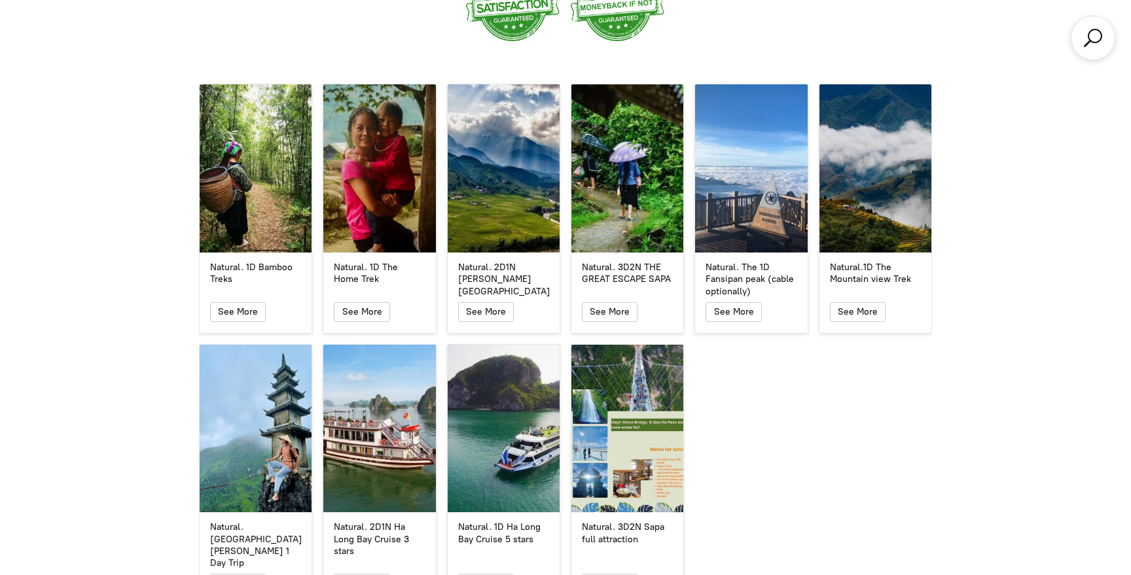
scroll to position [2314, 0]
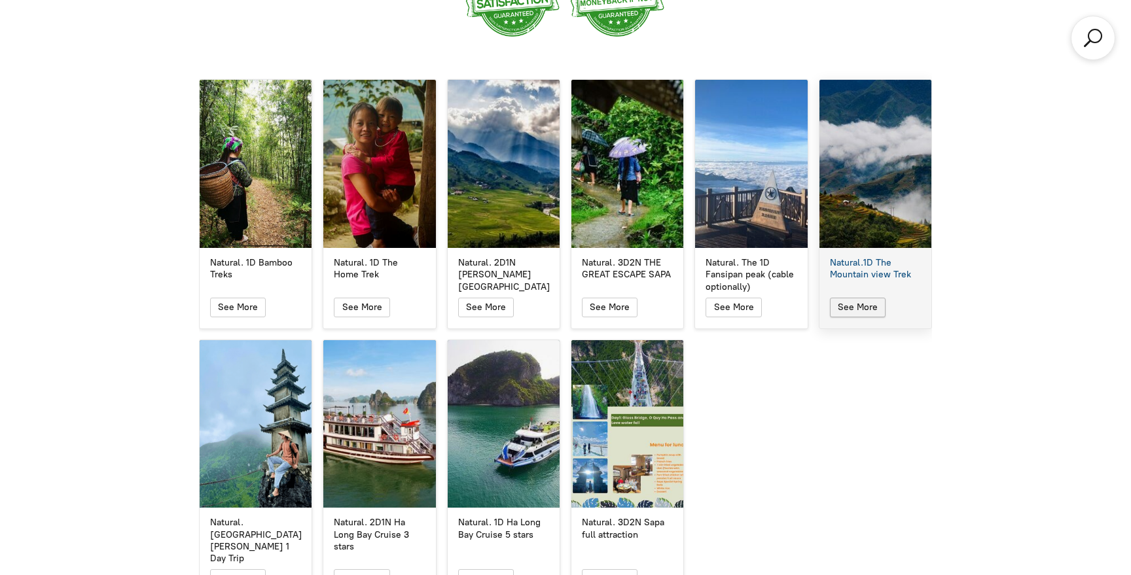
click at [863, 298] on span "button" at bounding box center [857, 307] width 16 height 18
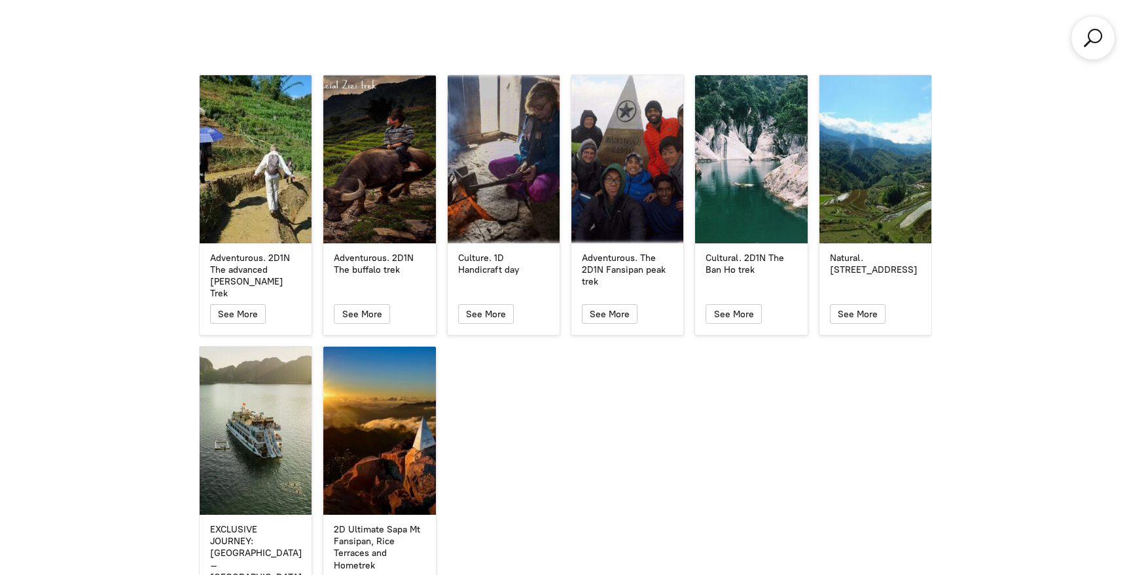
scroll to position [3355, 0]
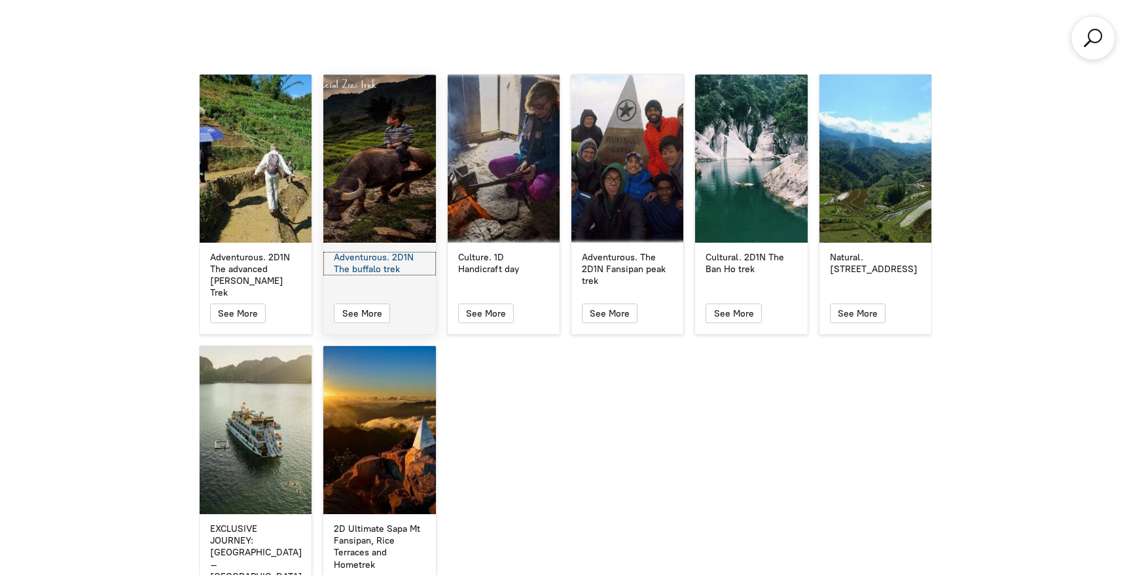
click at [372, 252] on div "Adventurous. 2D1N The buffalo trek" at bounding box center [379, 264] width 91 height 24
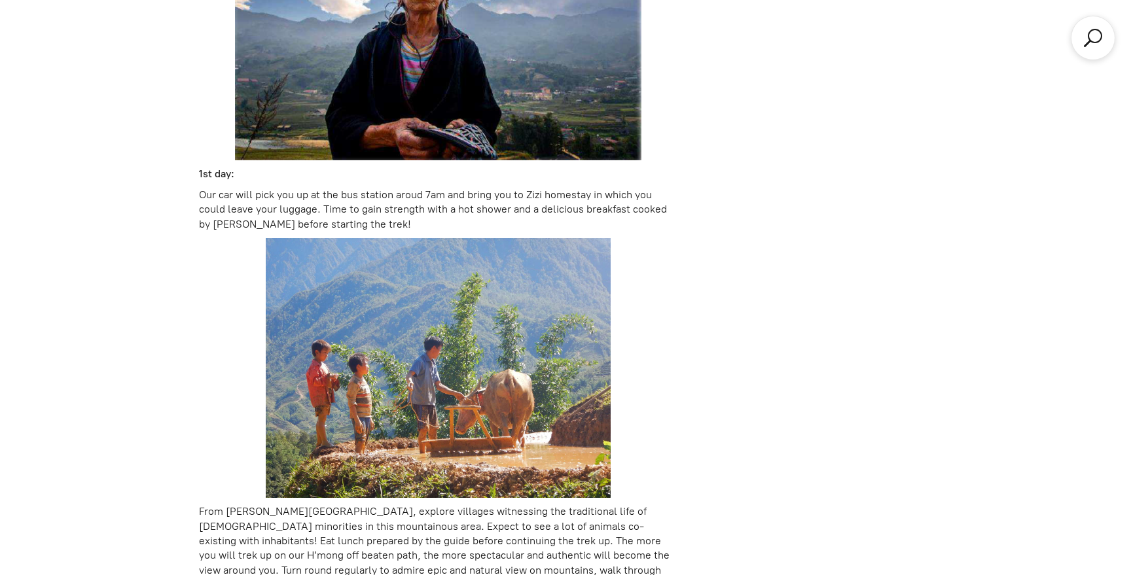
scroll to position [1626, 0]
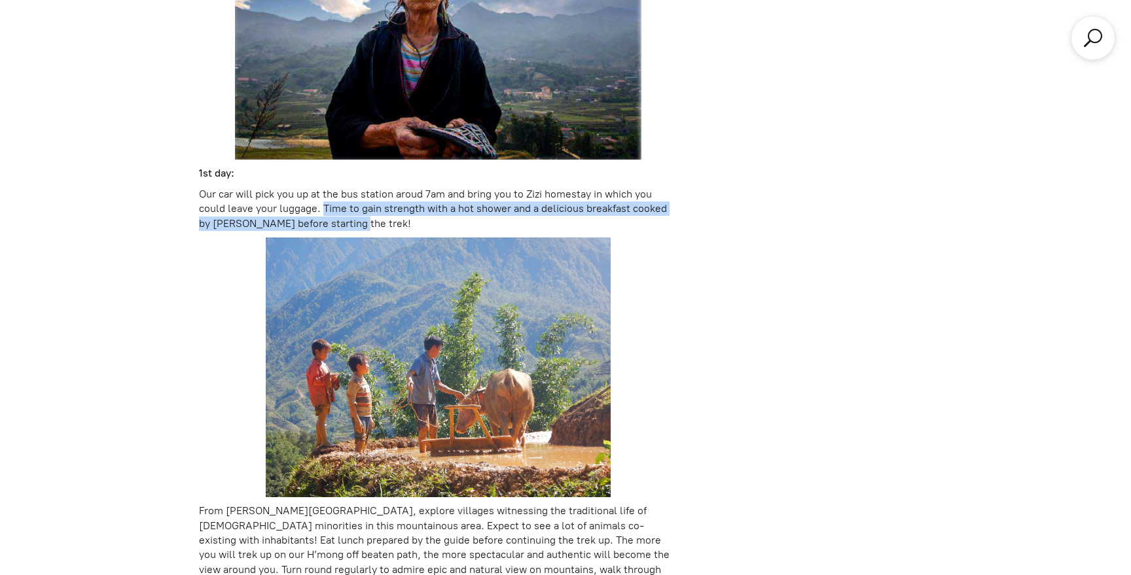
drag, startPoint x: 325, startPoint y: 206, endPoint x: 433, endPoint y: 221, distance: 109.0
click at [433, 222] on p "Our car will pick you up at the bus station aroud 7am and bring you to Zizi hom…" at bounding box center [438, 209] width 478 height 44
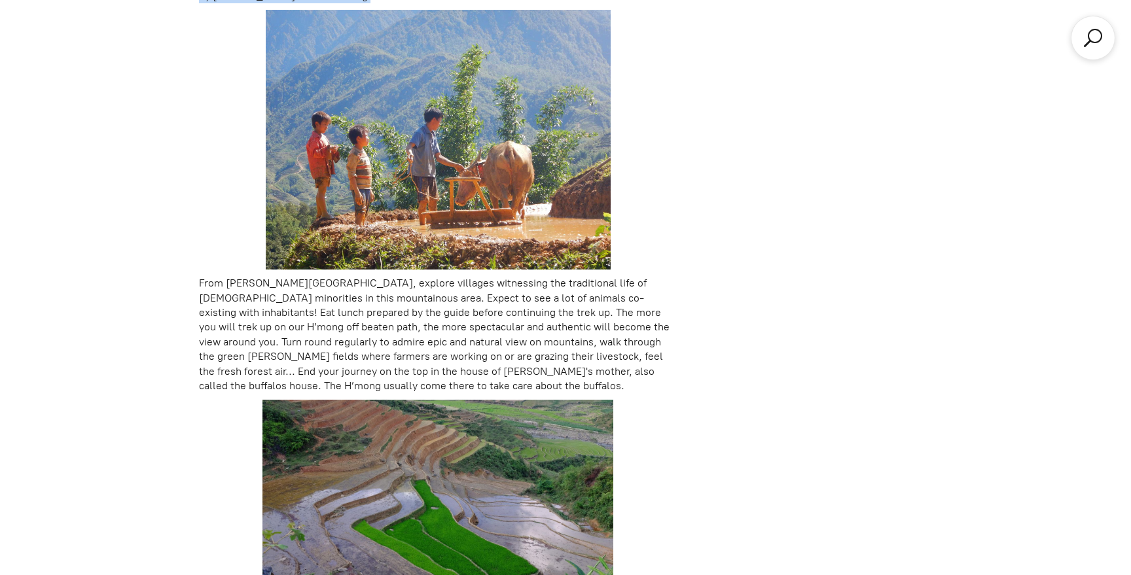
scroll to position [1856, 0]
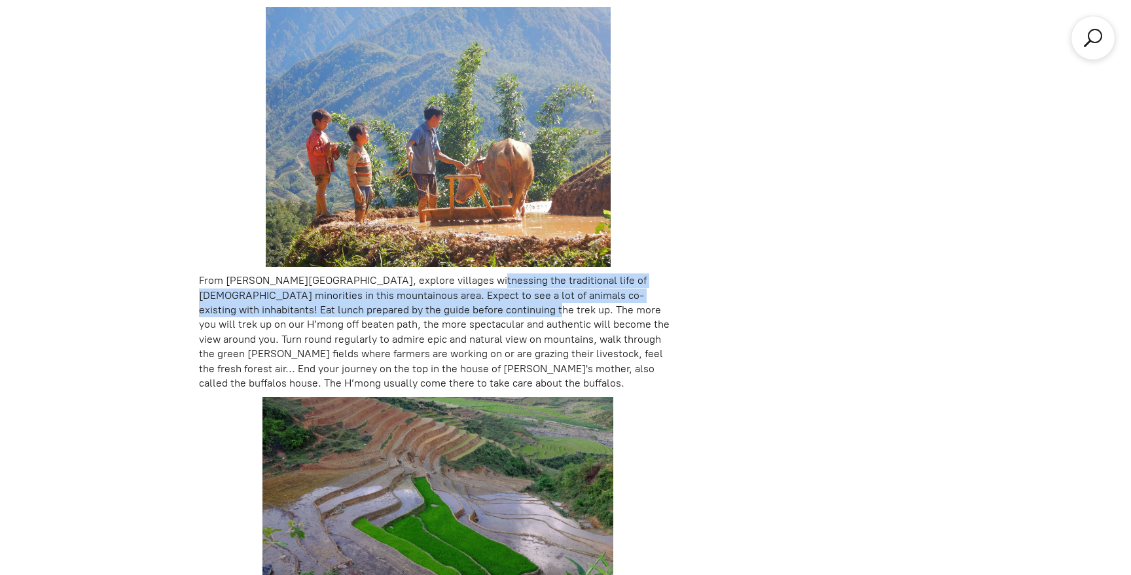
drag, startPoint x: 463, startPoint y: 281, endPoint x: 465, endPoint y: 304, distance: 23.6
click at [465, 304] on p "From [PERSON_NAME][GEOGRAPHIC_DATA], explore villages witnessing the traditiona…" at bounding box center [438, 332] width 478 height 117
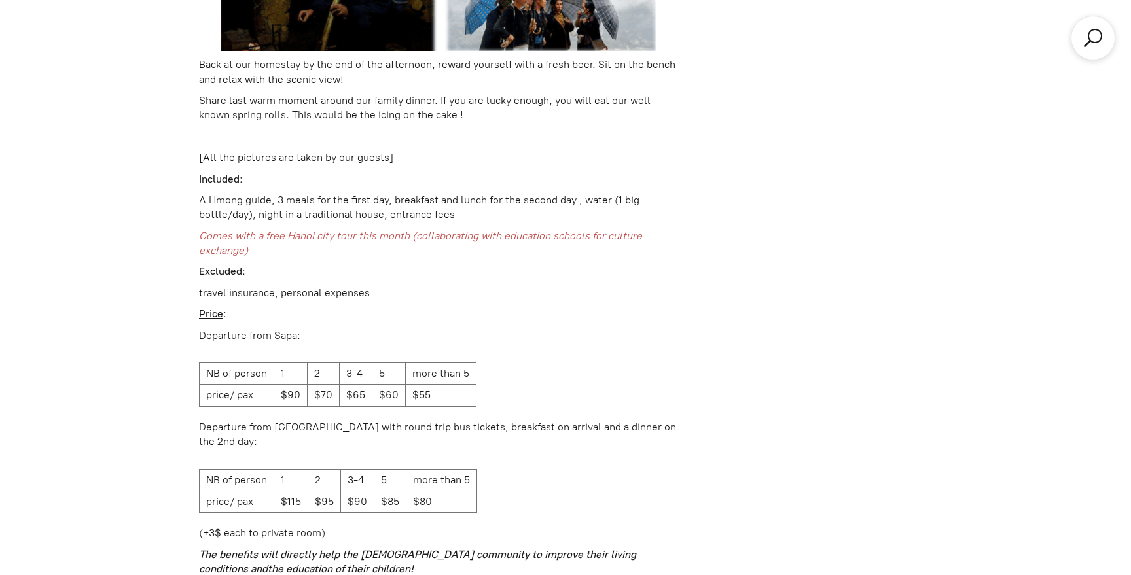
scroll to position [3857, 0]
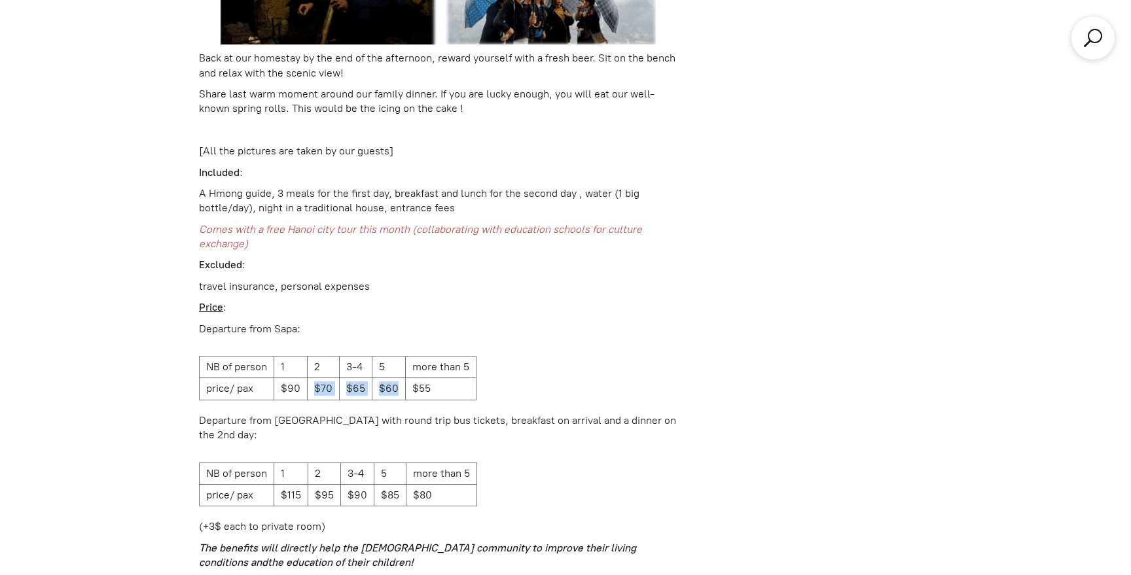
drag, startPoint x: 311, startPoint y: 376, endPoint x: 400, endPoint y: 372, distance: 88.4
click at [401, 378] on tr "price/ pax $90 $70 $65 $60 $55" at bounding box center [338, 389] width 277 height 22
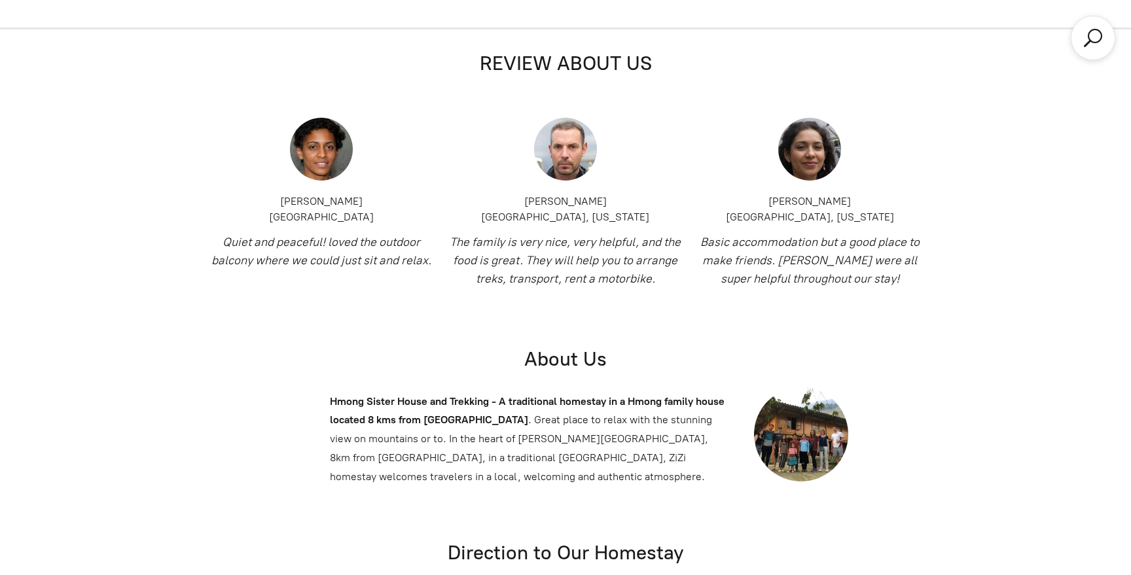
scroll to position [4633, 0]
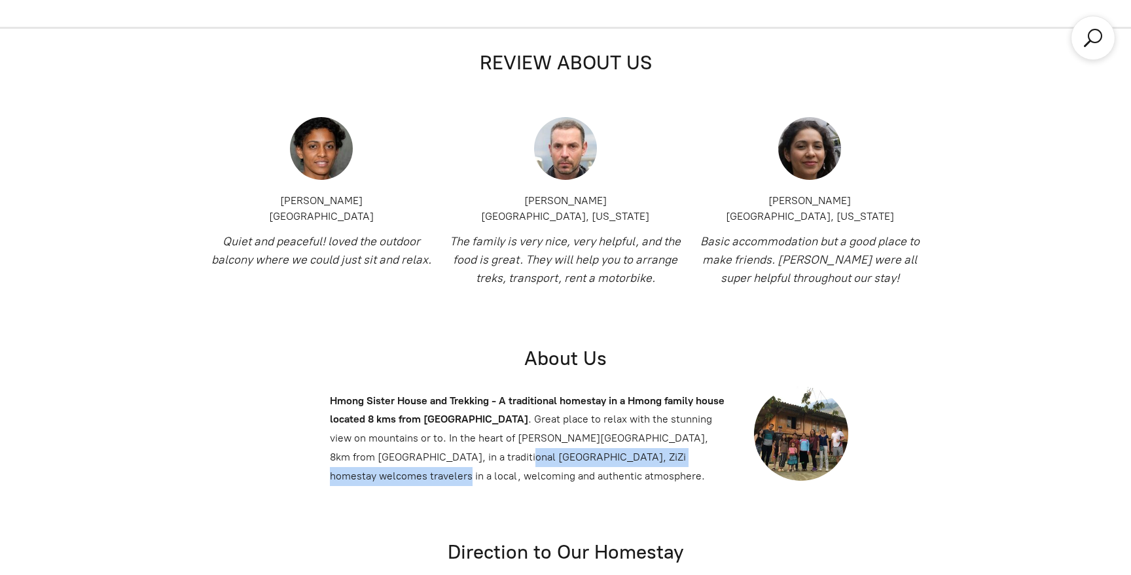
drag, startPoint x: 404, startPoint y: 428, endPoint x: 673, endPoint y: 438, distance: 268.4
click at [673, 438] on p "Hmong Sister House and Trekking - A traditional homestay in a Hmong family hous…" at bounding box center [529, 439] width 398 height 94
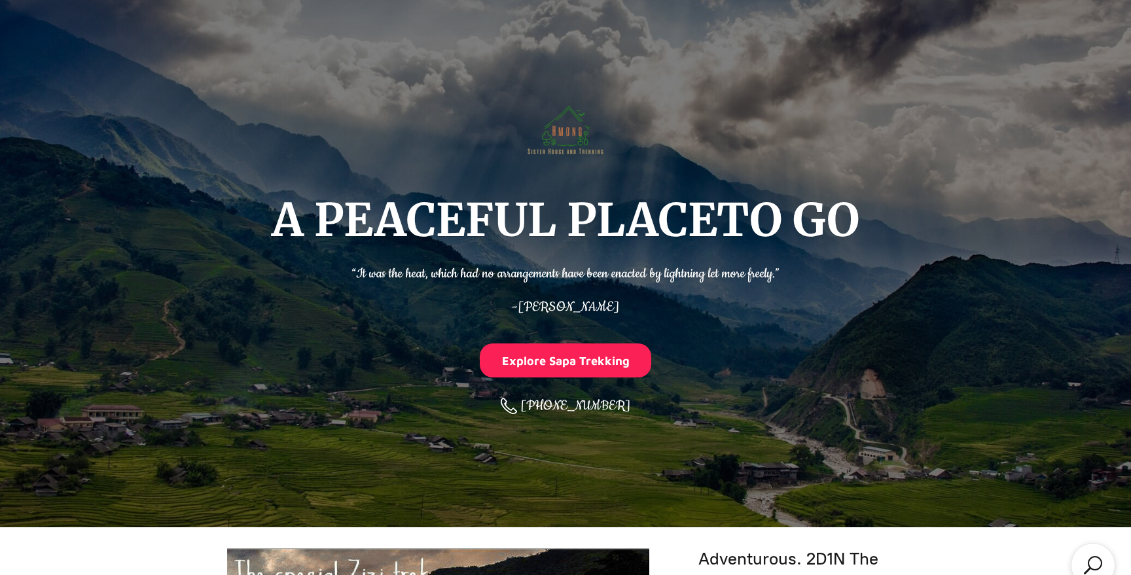
scroll to position [0, 0]
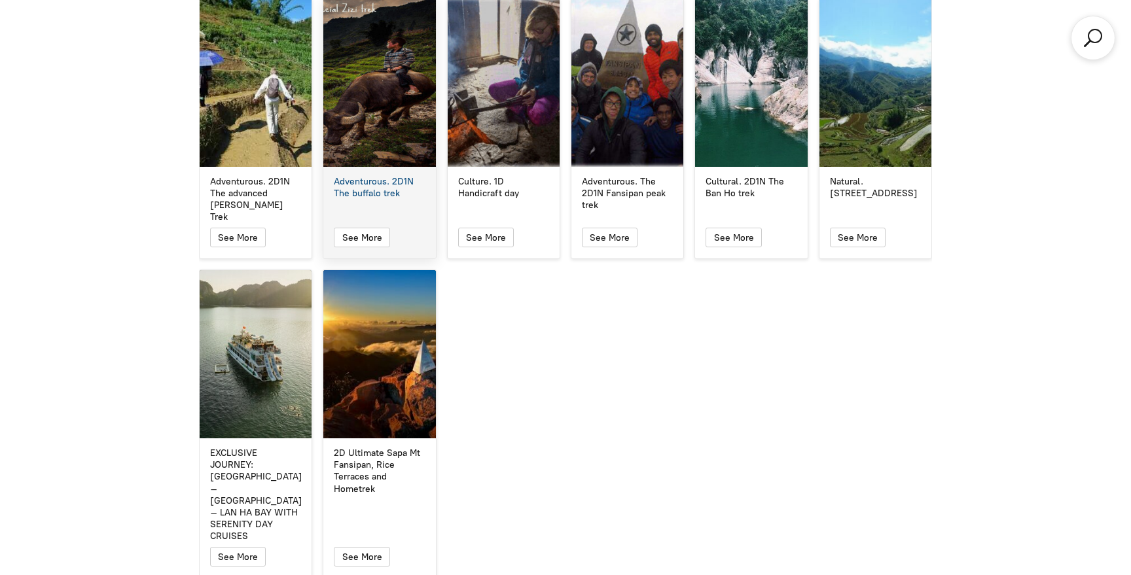
scroll to position [3433, 0]
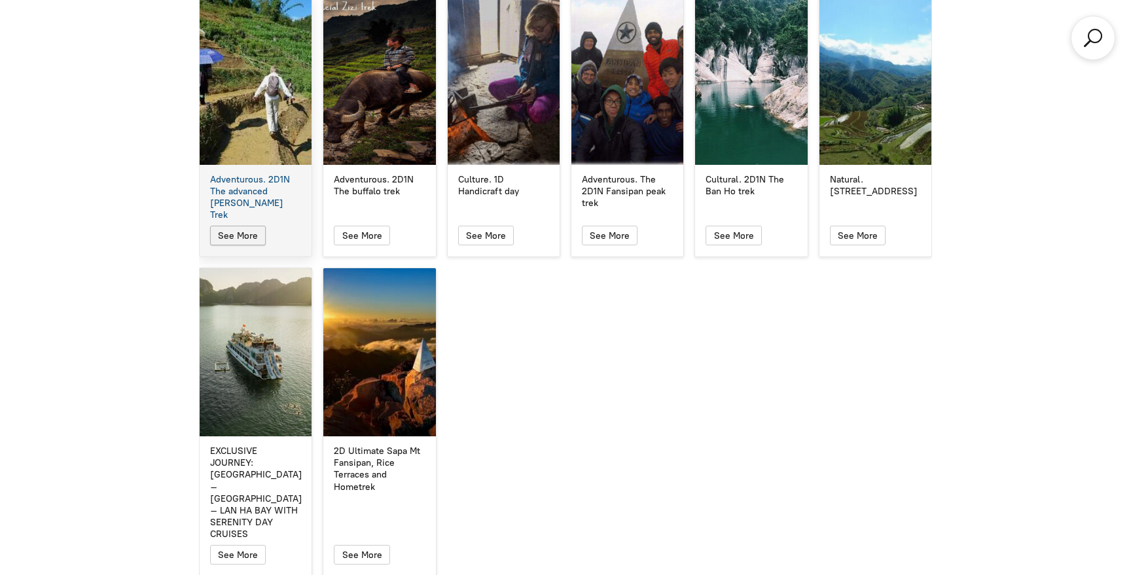
click at [251, 230] on span "See More" at bounding box center [238, 235] width 40 height 11
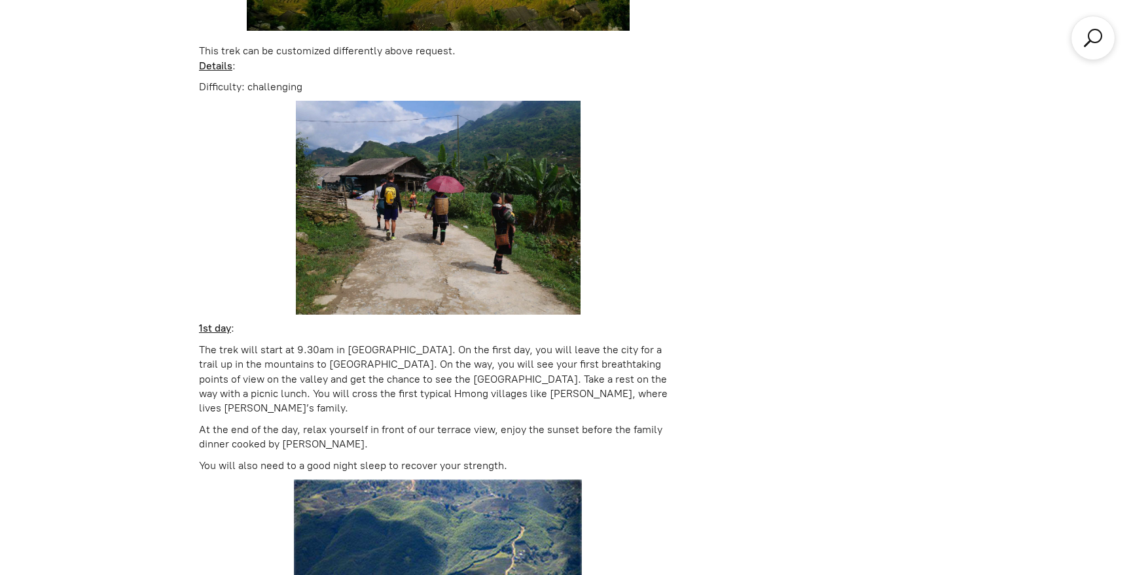
scroll to position [1679, 0]
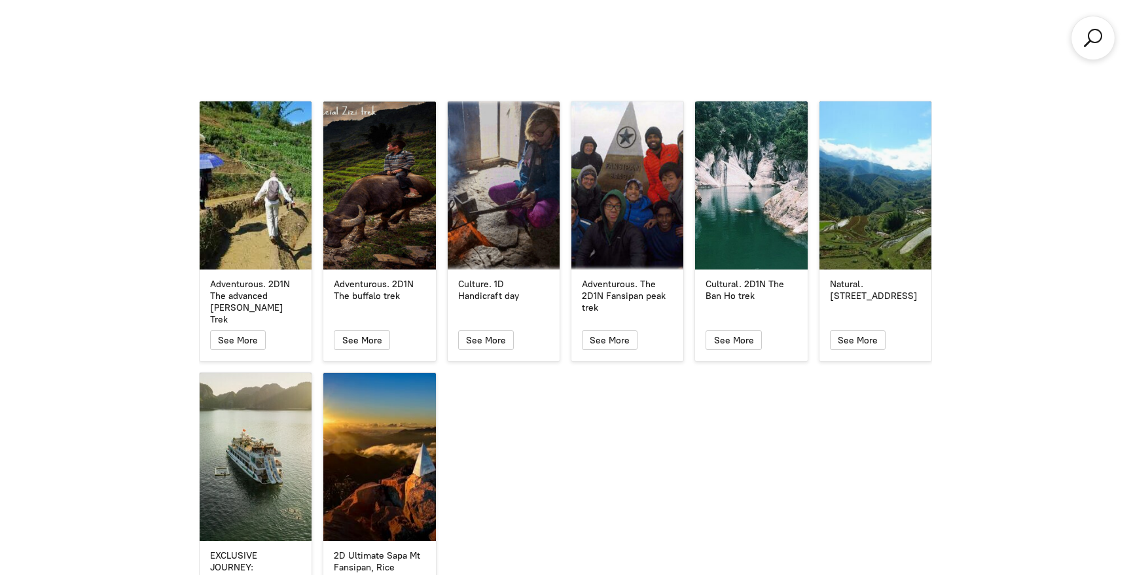
scroll to position [3315, 0]
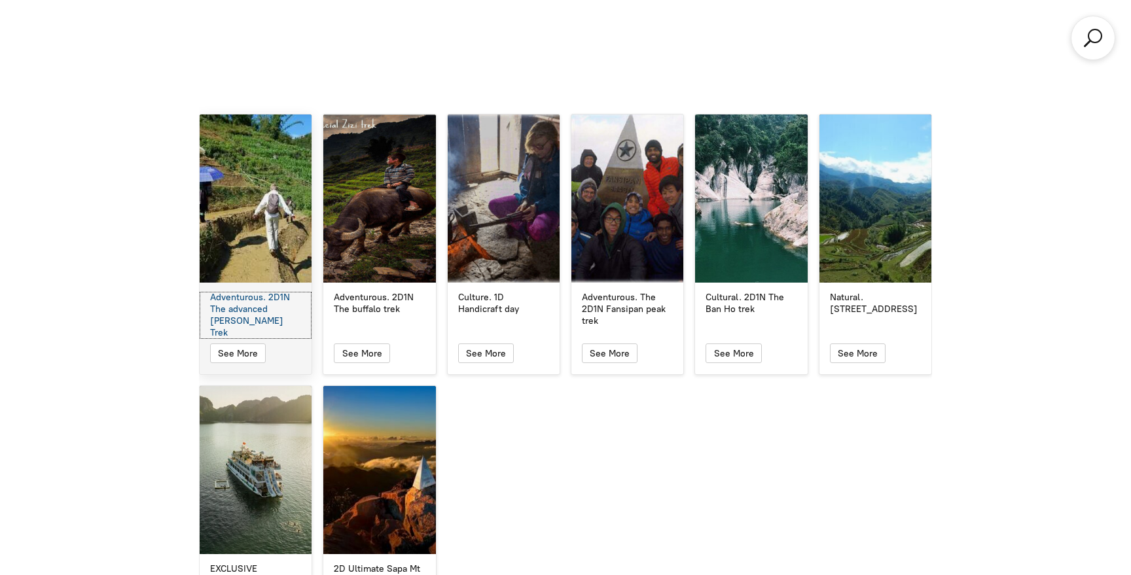
click at [282, 292] on div "Adventurous. 2D1N The advanced [PERSON_NAME] Trek" at bounding box center [255, 316] width 91 height 48
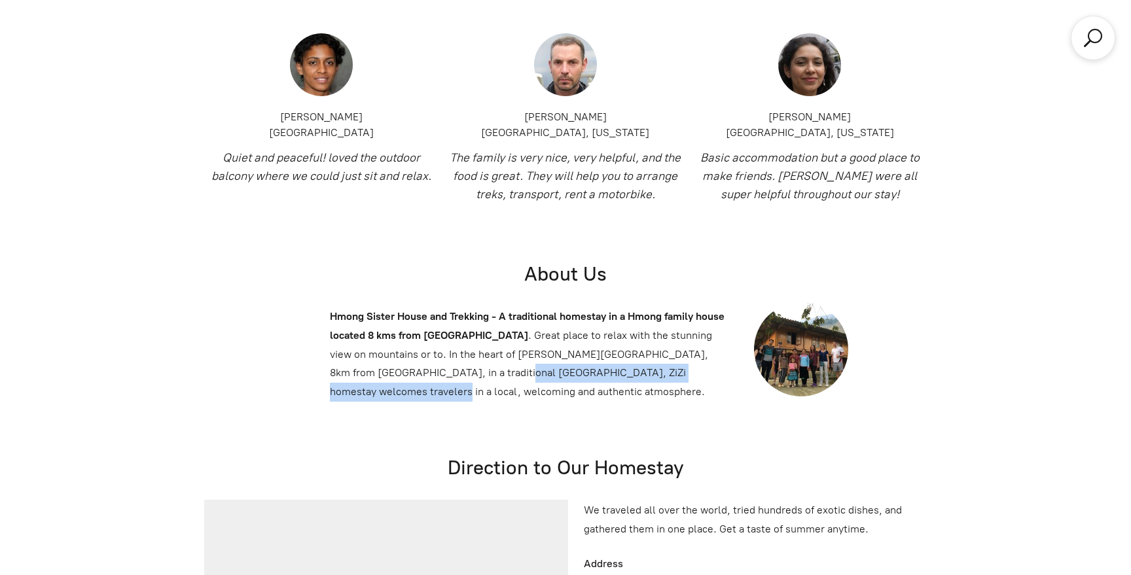
scroll to position [3941, 0]
click at [419, 307] on p "Hmong Sister House and Trekking - A traditional homestay in a Hmong family hous…" at bounding box center [529, 354] width 398 height 94
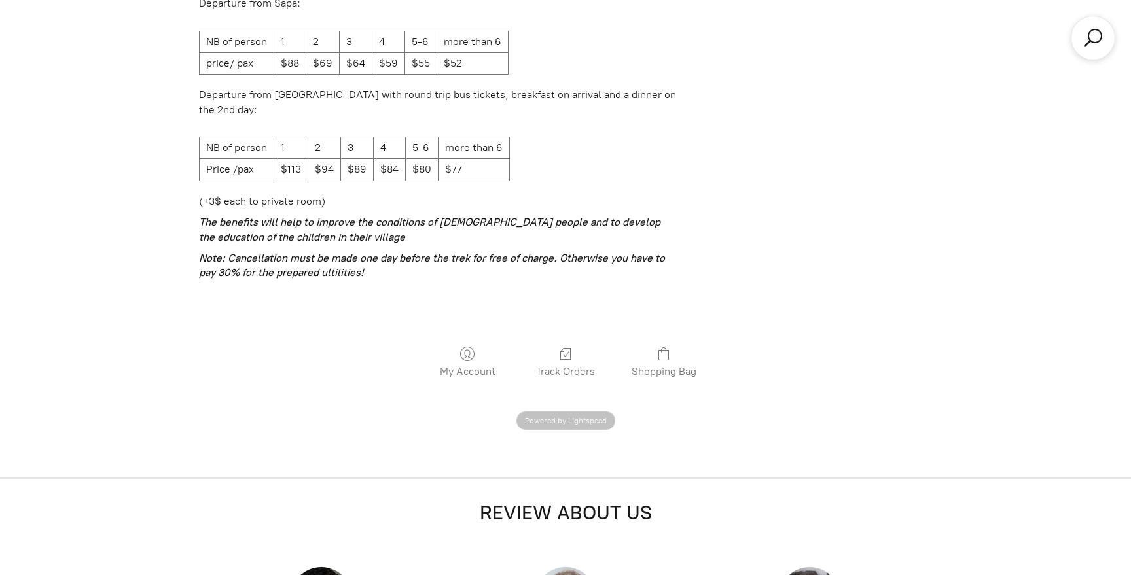
scroll to position [3380, 0]
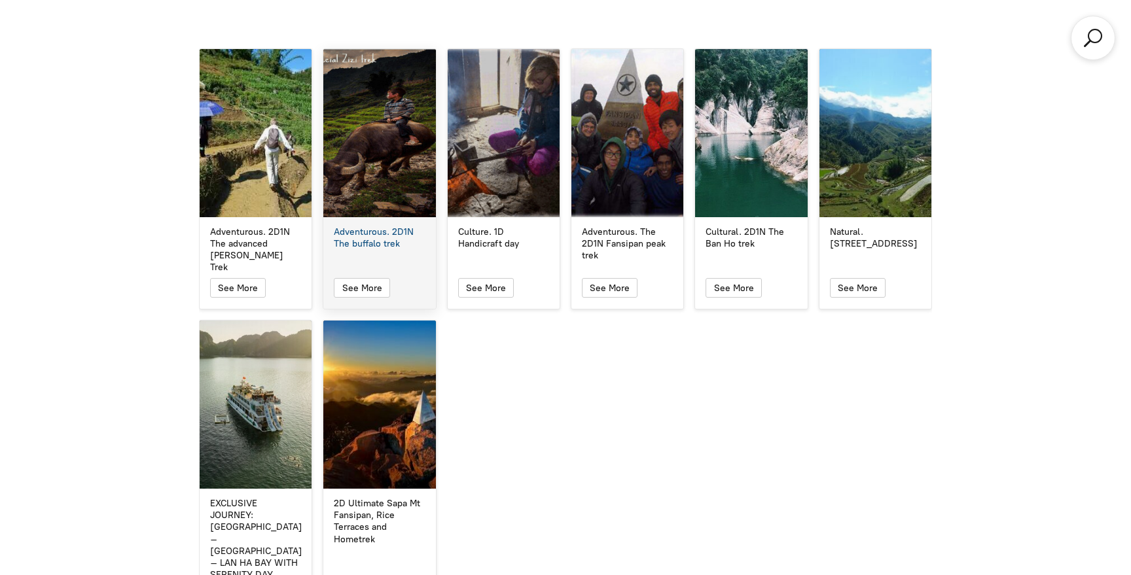
scroll to position [3315, 0]
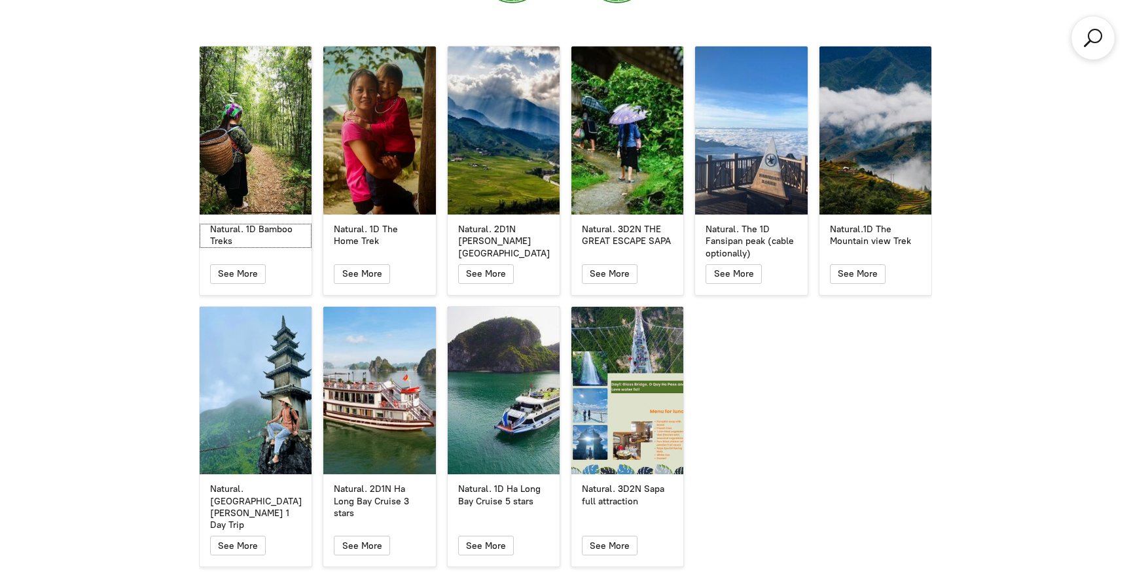
click at [275, 224] on div "Natural. 1D Bamboo Treks" at bounding box center [255, 236] width 91 height 24
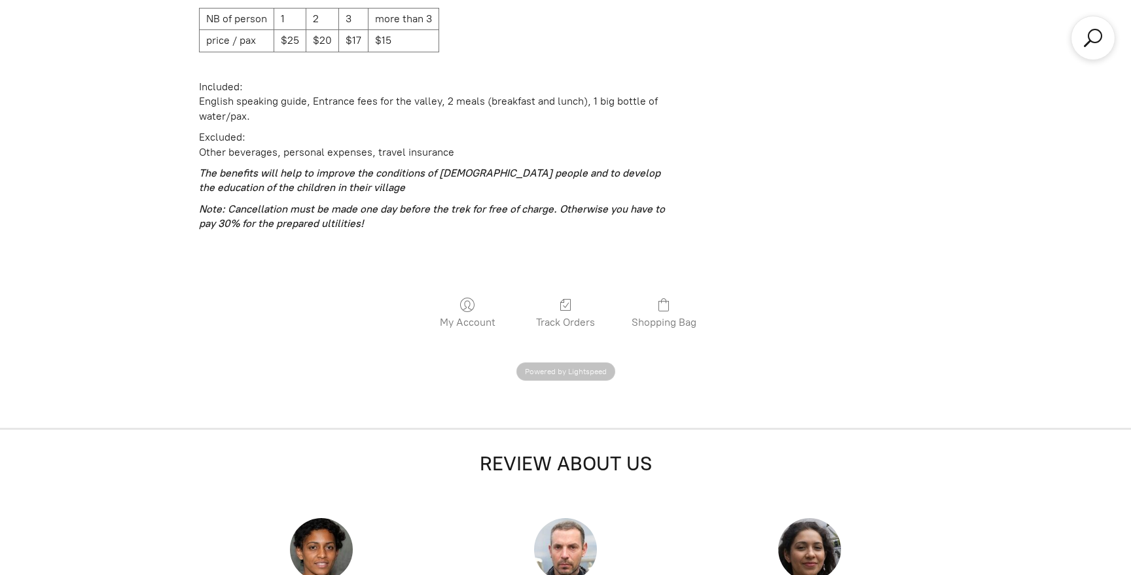
scroll to position [2045, 0]
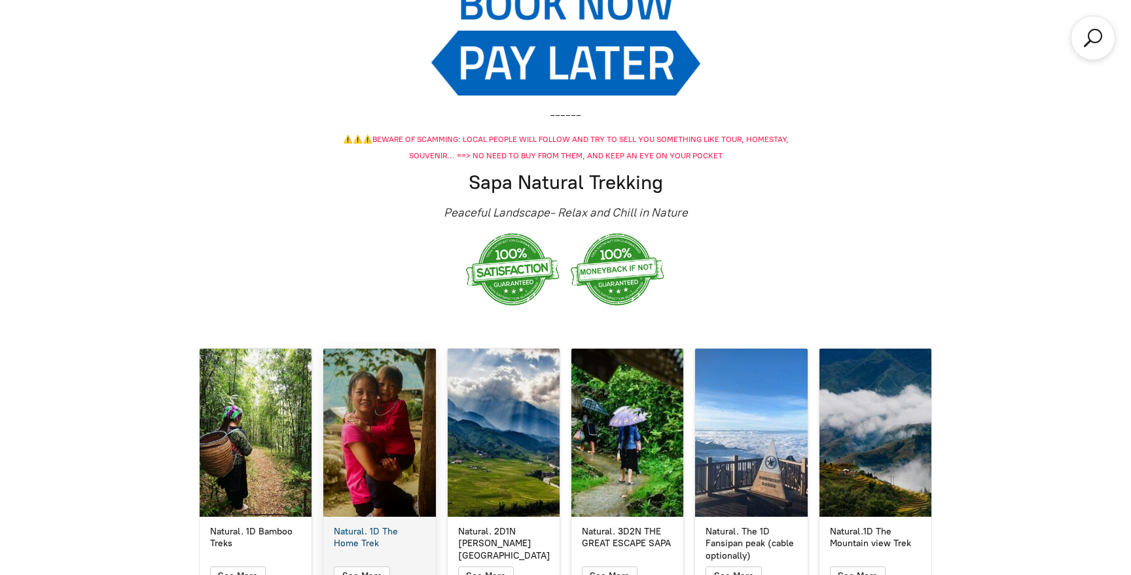
scroll to position [2348, 0]
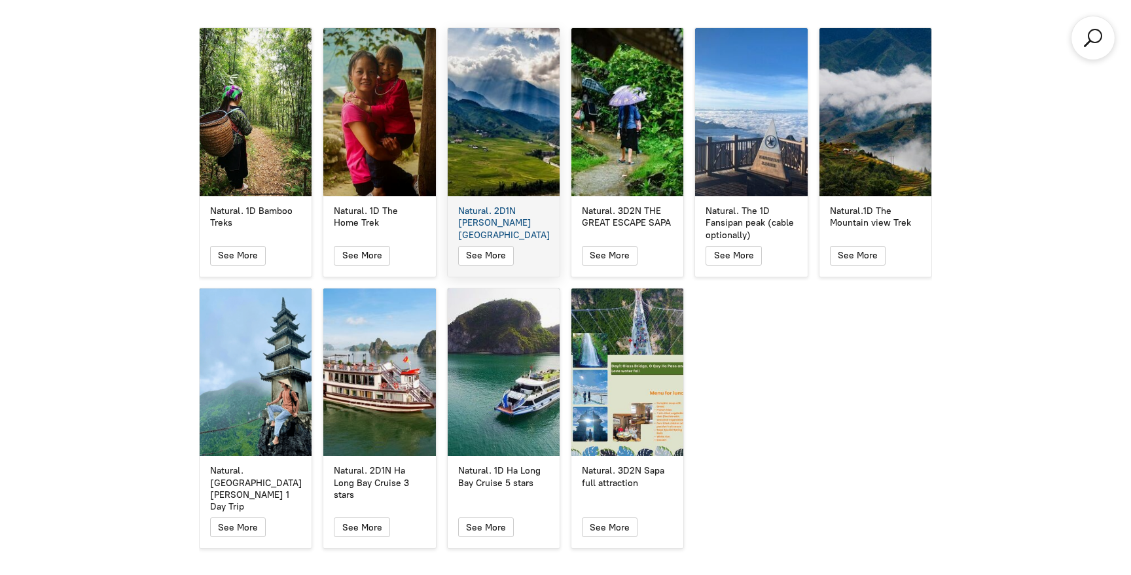
click at [507, 186] on div "Natural. 2D1N [PERSON_NAME][GEOGRAPHIC_DATA]. 2D1N [PERSON_NAME][GEOGRAPHIC_DAT…" at bounding box center [503, 151] width 113 height 249
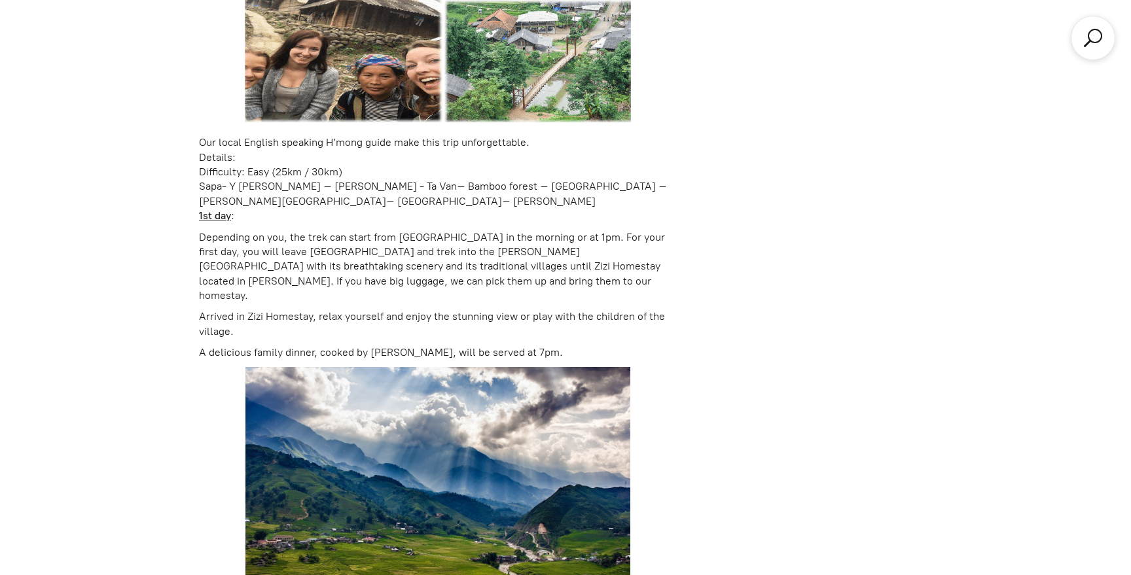
scroll to position [1139, 0]
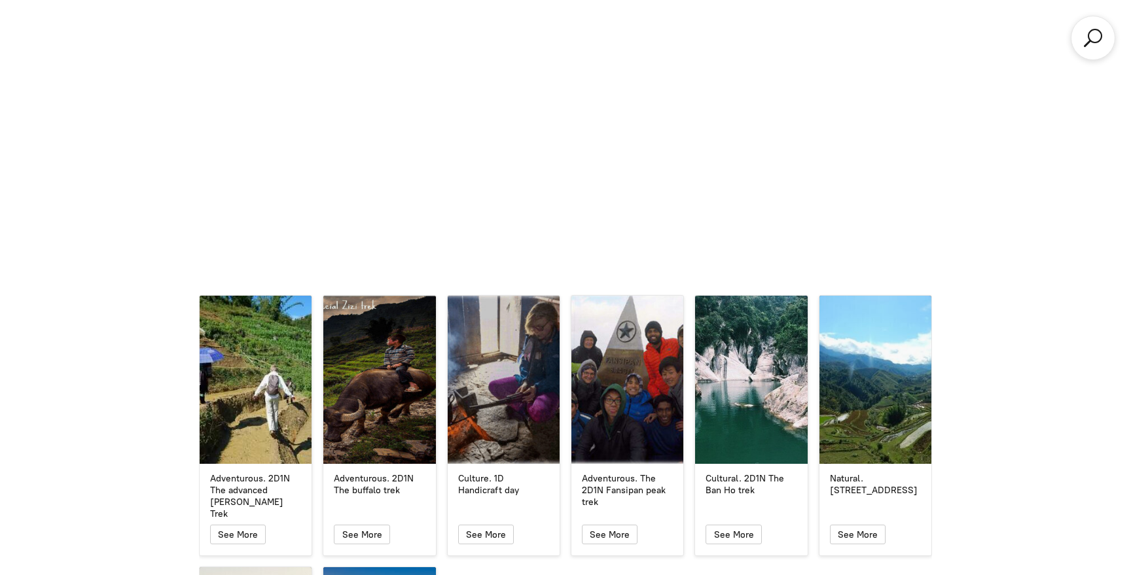
scroll to position [3133, 0]
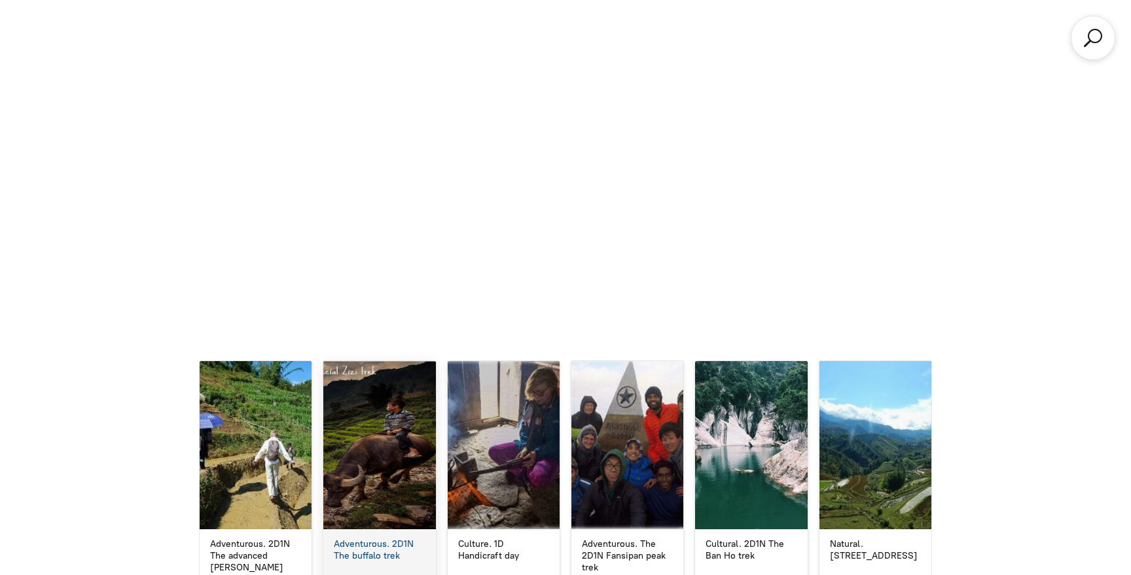
click at [385, 504] on div "Adventurous. 2D1N The buffalo trek Adventurous. 2D1N The buffalo trek See More" at bounding box center [379, 491] width 113 height 261
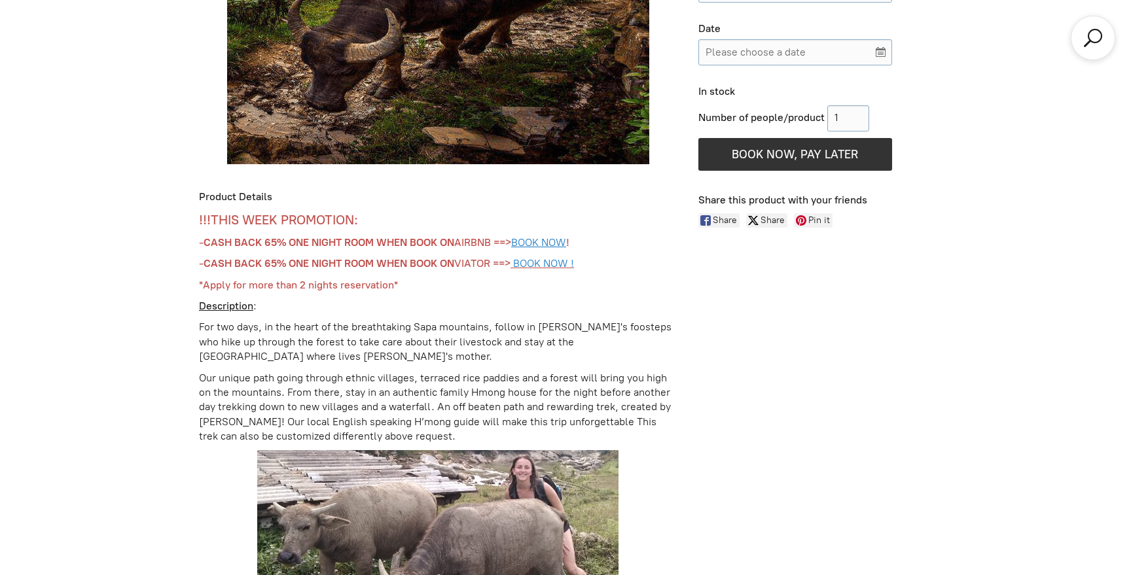
scroll to position [839, 0]
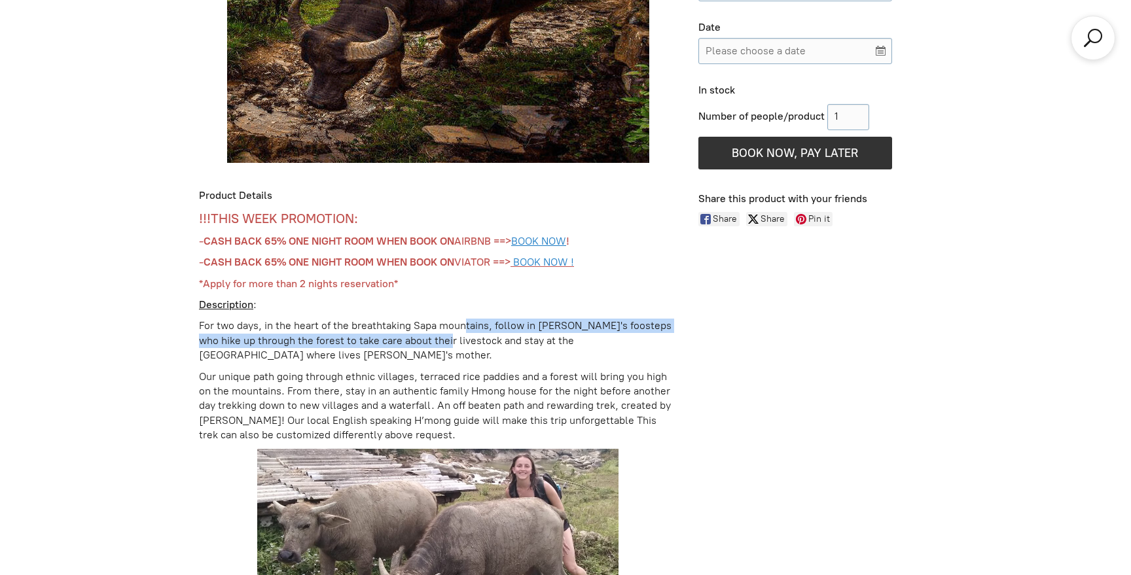
drag, startPoint x: 465, startPoint y: 330, endPoint x: 438, endPoint y: 347, distance: 30.9
click at [438, 347] on p "For two days, in the heart of the breathtaking Sapa mountains, follow in [PERSO…" at bounding box center [438, 341] width 478 height 44
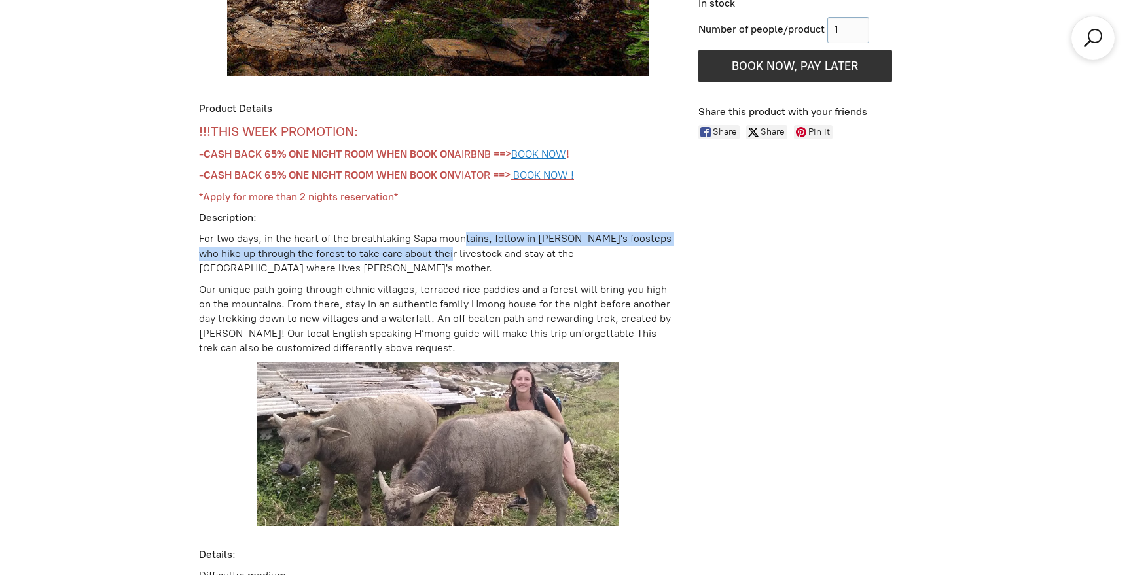
scroll to position [927, 0]
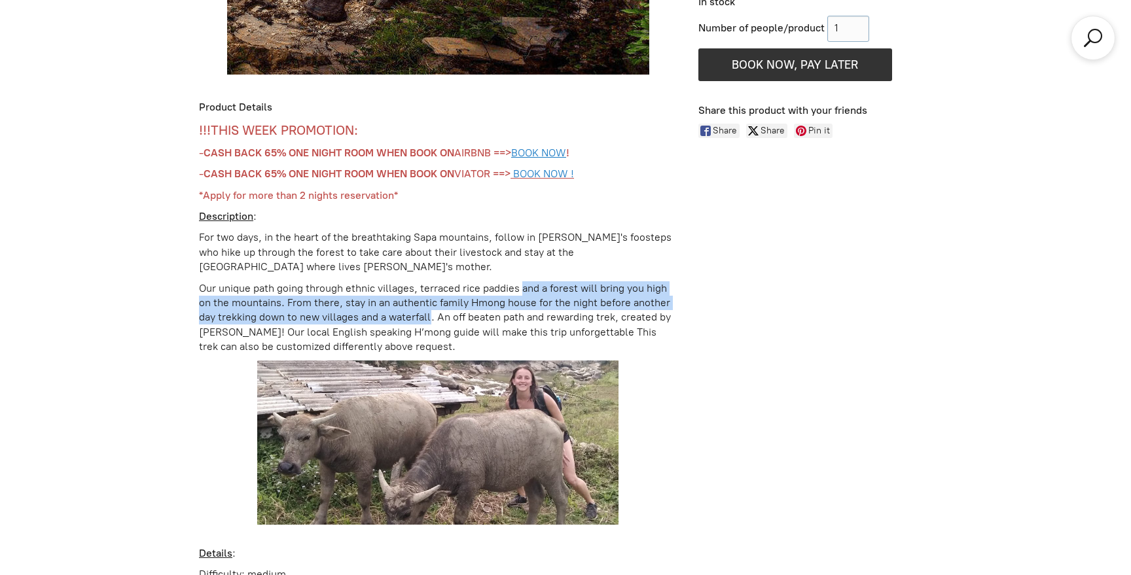
drag, startPoint x: 524, startPoint y: 292, endPoint x: 431, endPoint y: 319, distance: 97.2
click at [431, 319] on p "Our unique path going through ethnic villages, terraced rice paddies and a fore…" at bounding box center [438, 317] width 478 height 73
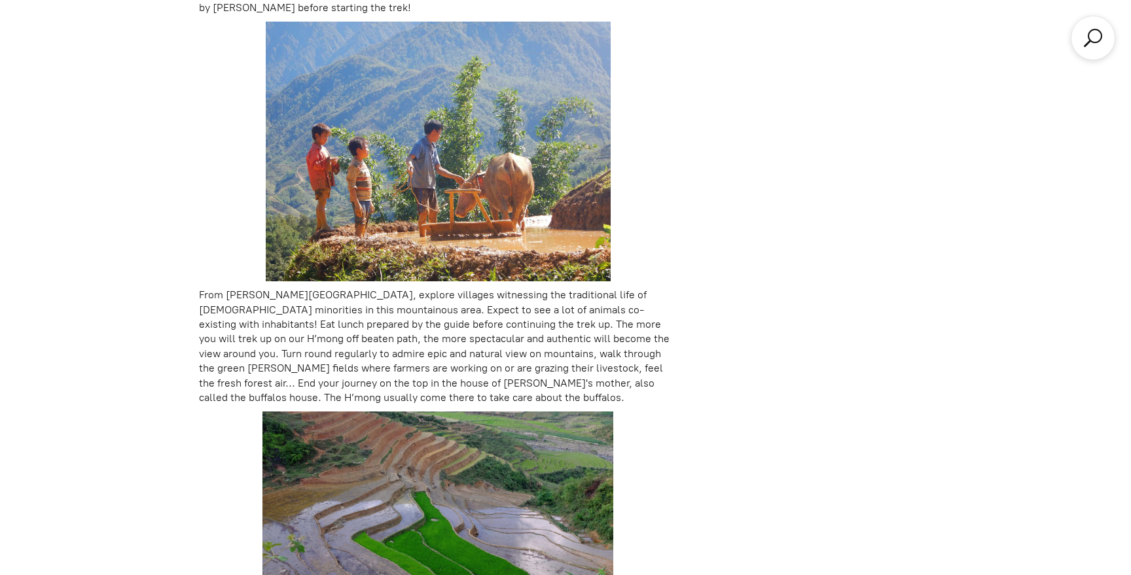
scroll to position [1844, 0]
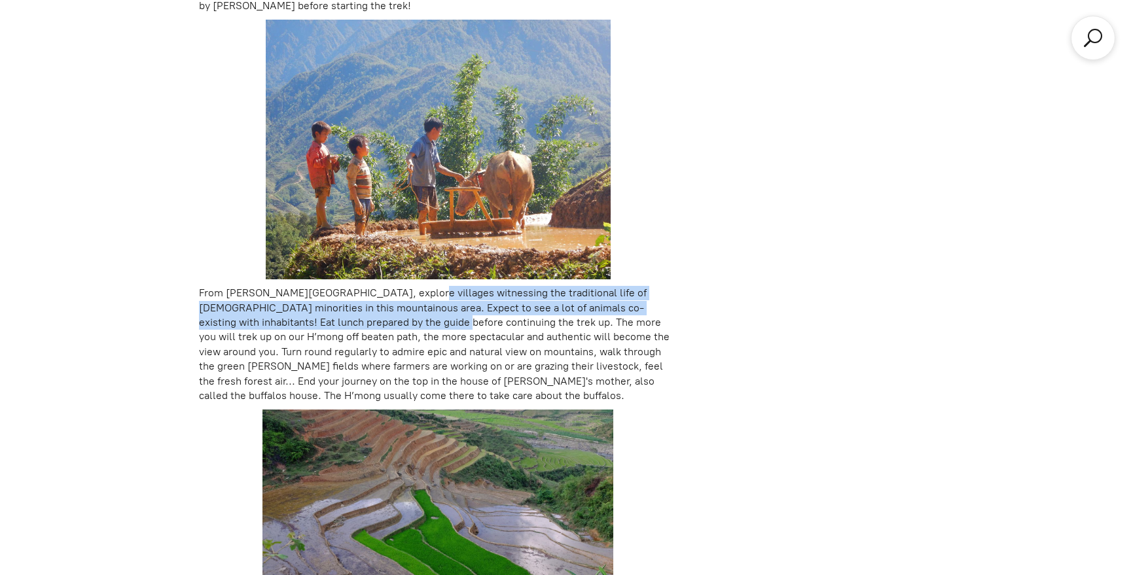
drag, startPoint x: 401, startPoint y: 291, endPoint x: 370, endPoint y: 319, distance: 42.6
click at [370, 319] on p "From [PERSON_NAME][GEOGRAPHIC_DATA], explore villages witnessing the traditiona…" at bounding box center [438, 344] width 478 height 117
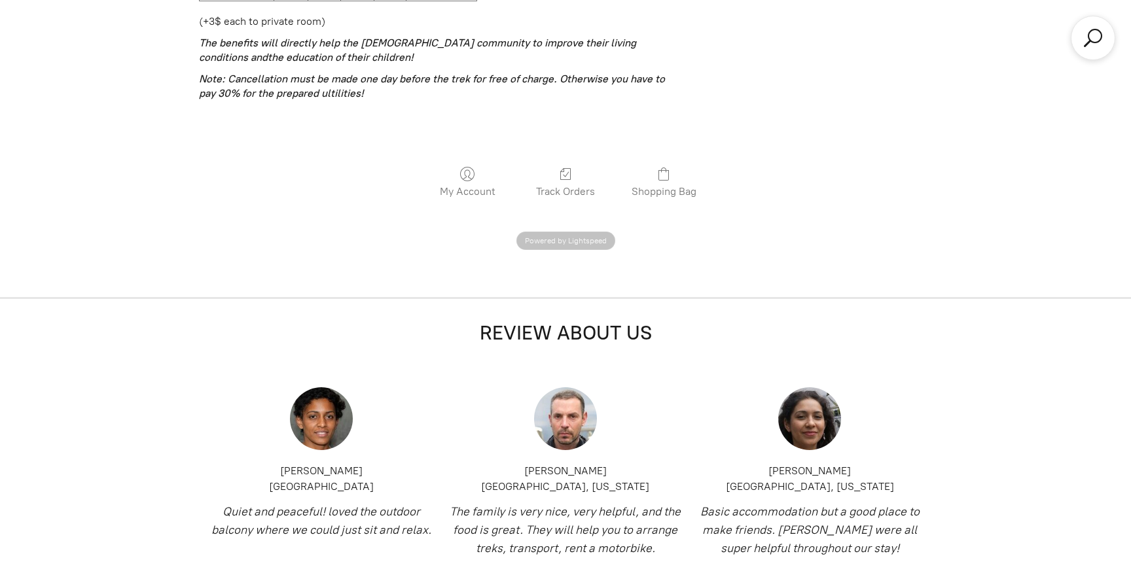
scroll to position [4453, 0]
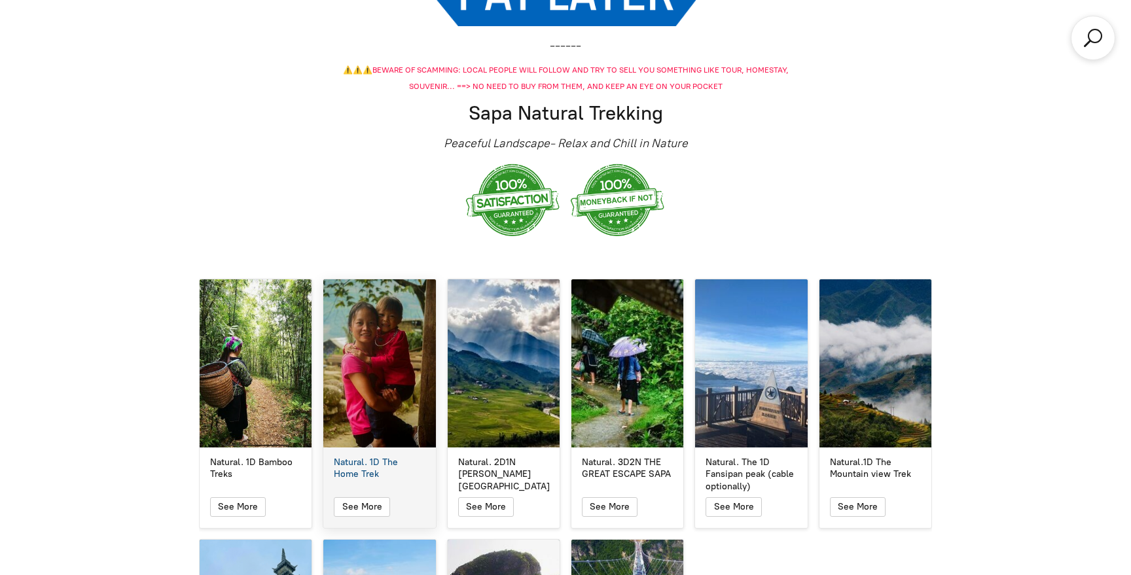
scroll to position [2115, 0]
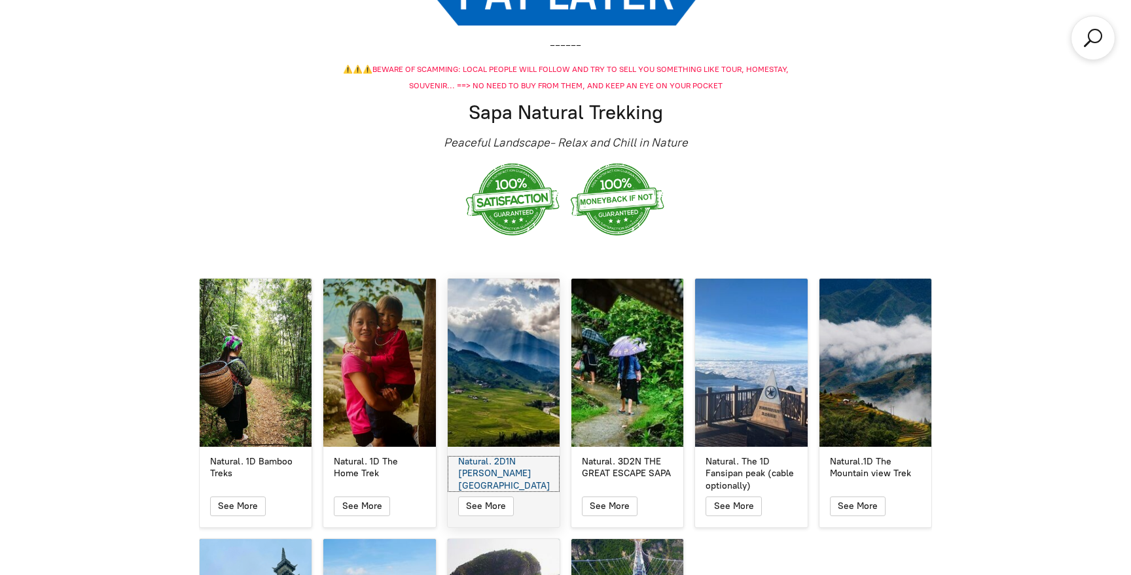
click at [504, 456] on div "Natural. 2D1N [PERSON_NAME][GEOGRAPHIC_DATA]" at bounding box center [503, 474] width 91 height 36
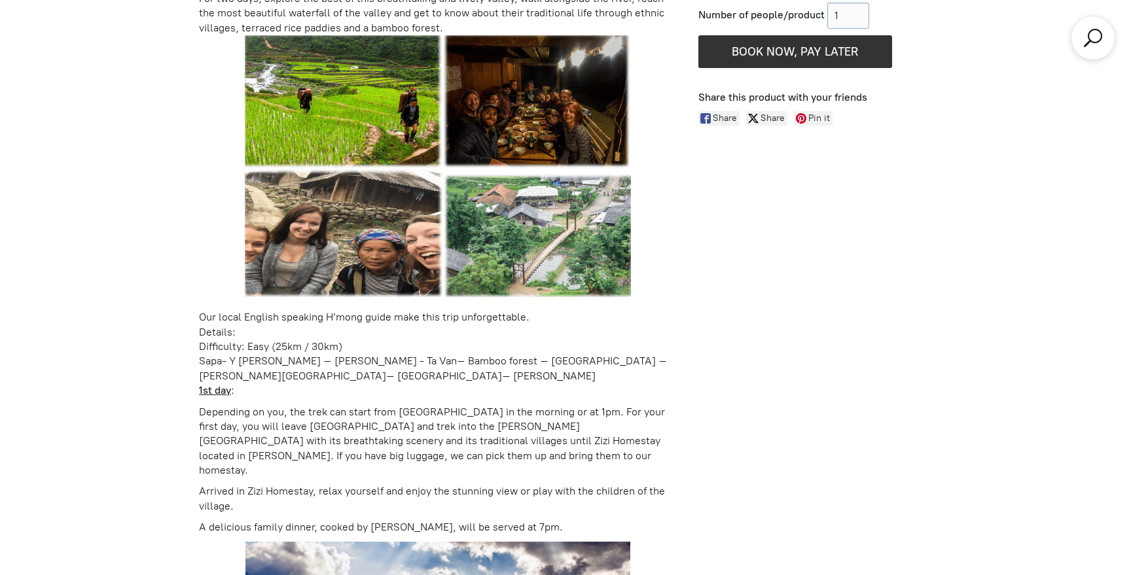
scroll to position [961, 0]
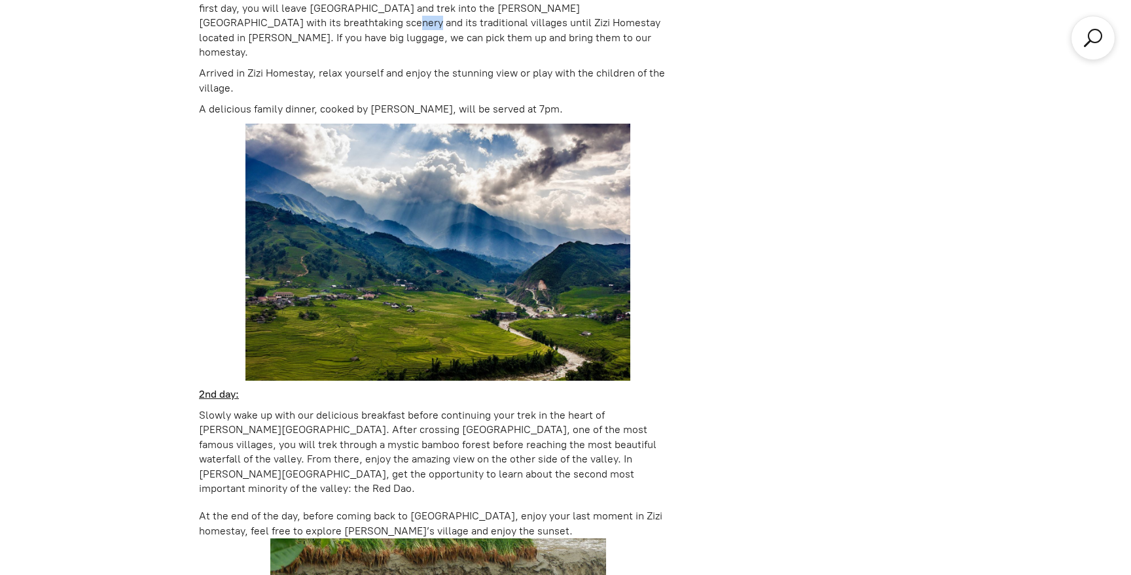
scroll to position [1376, 0]
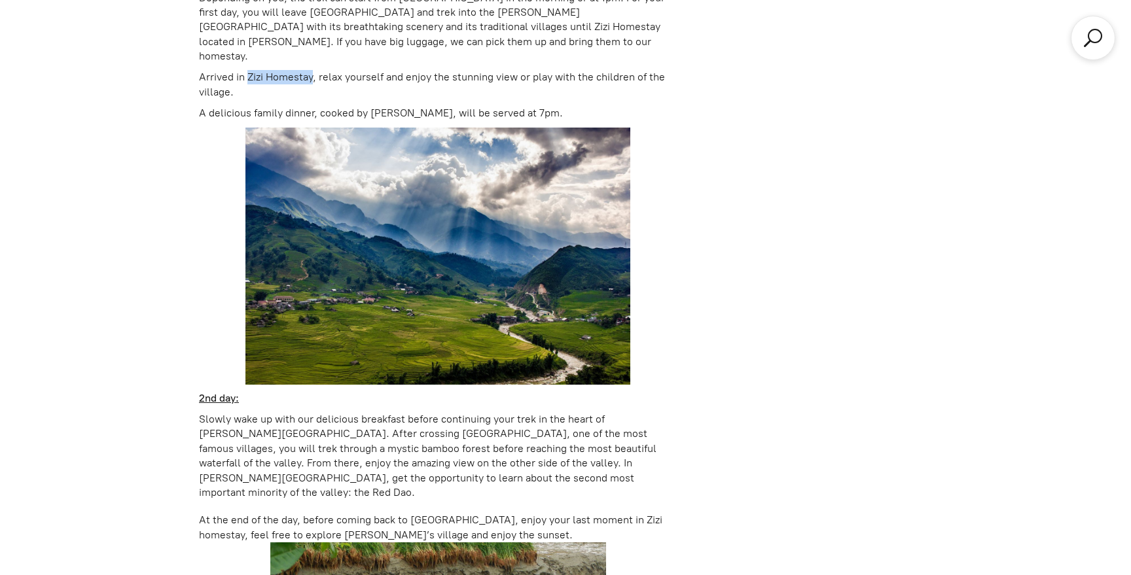
drag, startPoint x: 248, startPoint y: 62, endPoint x: 313, endPoint y: 64, distance: 64.8
click at [313, 70] on p "Arrived in Zizi Homestay, relax yourself and enjoy the stunning view or play wi…" at bounding box center [438, 84] width 478 height 29
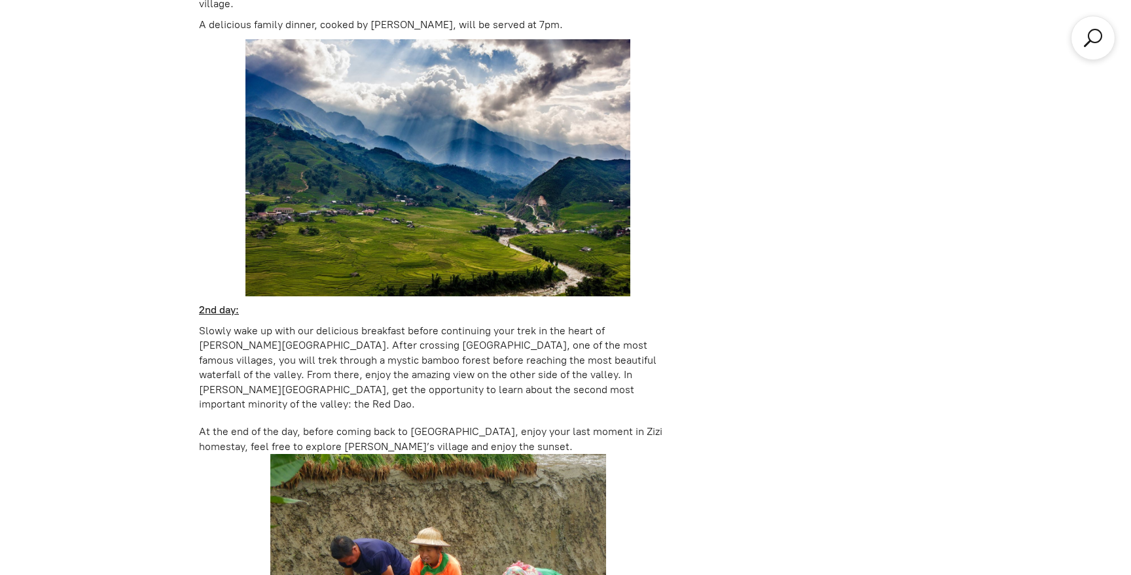
scroll to position [1465, 0]
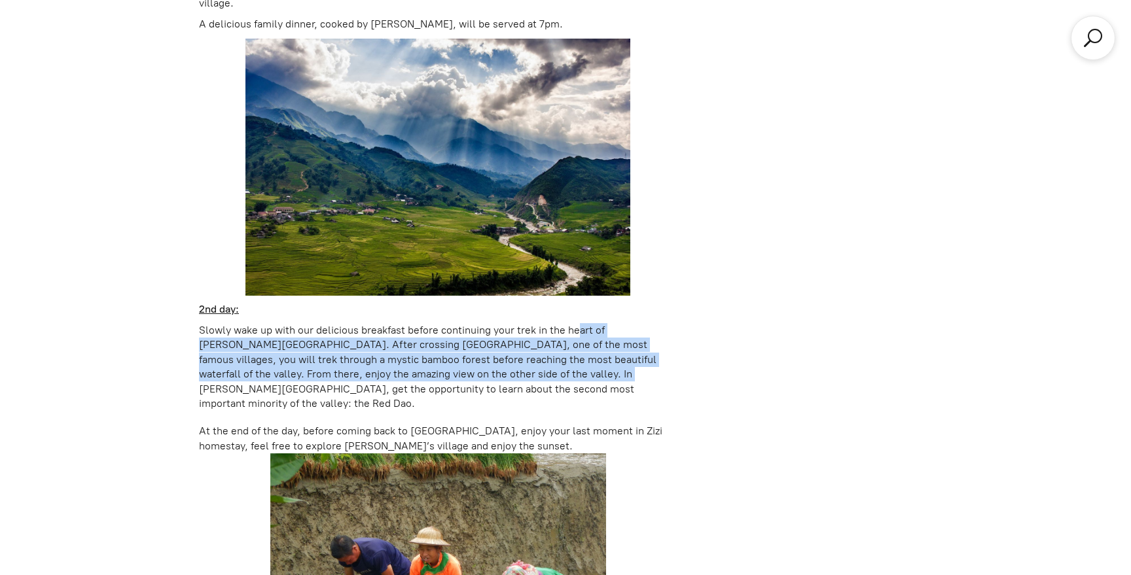
drag, startPoint x: 576, startPoint y: 319, endPoint x: 474, endPoint y: 358, distance: 109.4
click at [474, 359] on p "Slowly wake up with our delicious breakfast before continuing your trek in the …" at bounding box center [438, 367] width 478 height 88
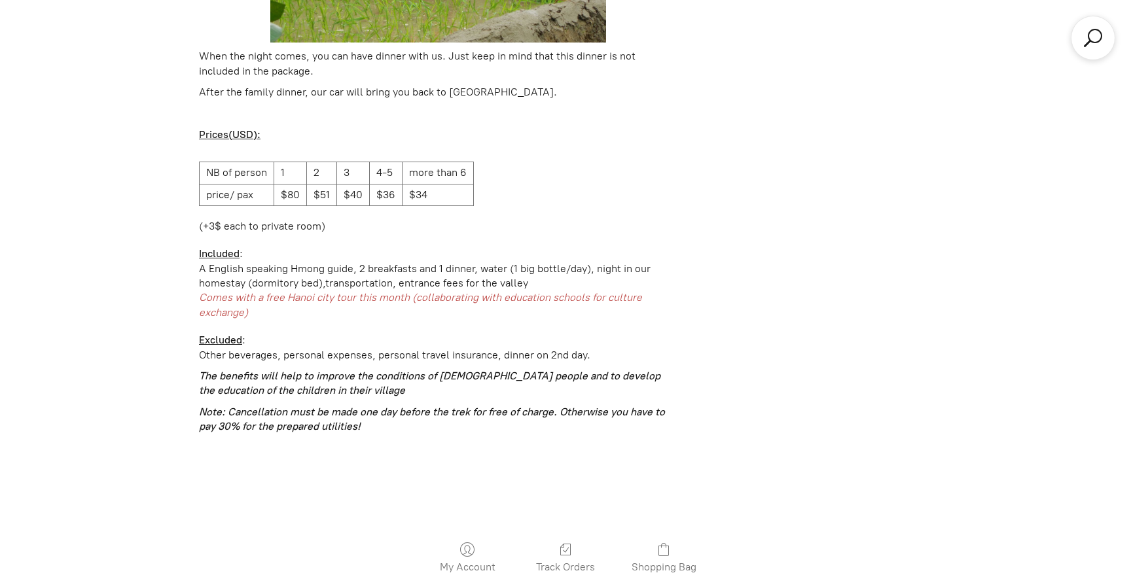
scroll to position [2129, 0]
drag, startPoint x: 315, startPoint y: 168, endPoint x: 324, endPoint y: 169, distance: 9.3
click at [324, 183] on td "$51" at bounding box center [322, 194] width 30 height 22
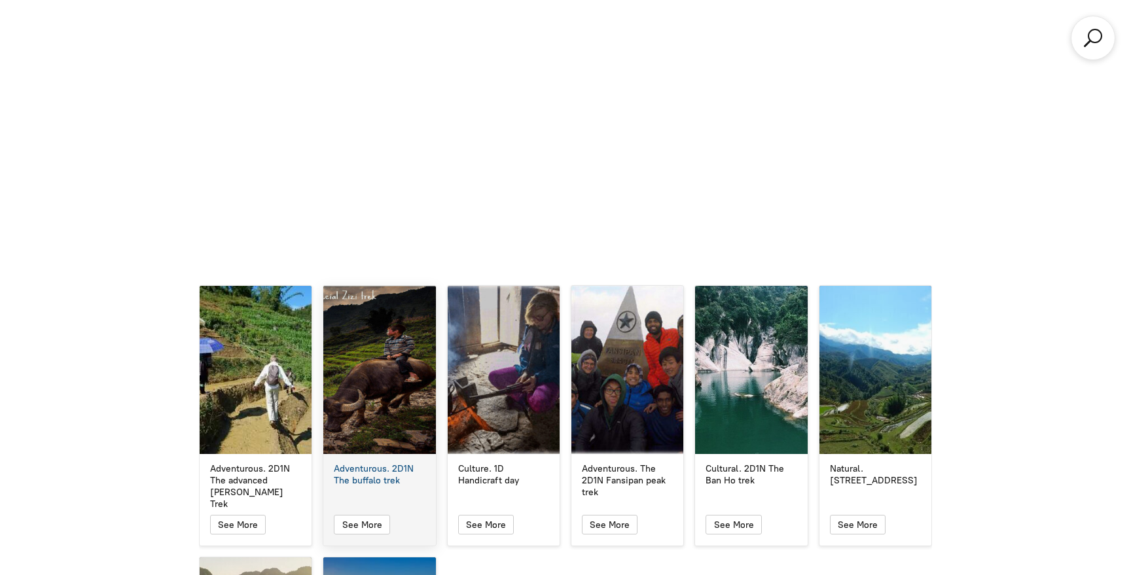
click at [372, 398] on div "Adventurous. 2D1N The buffalo trek" at bounding box center [379, 370] width 112 height 168
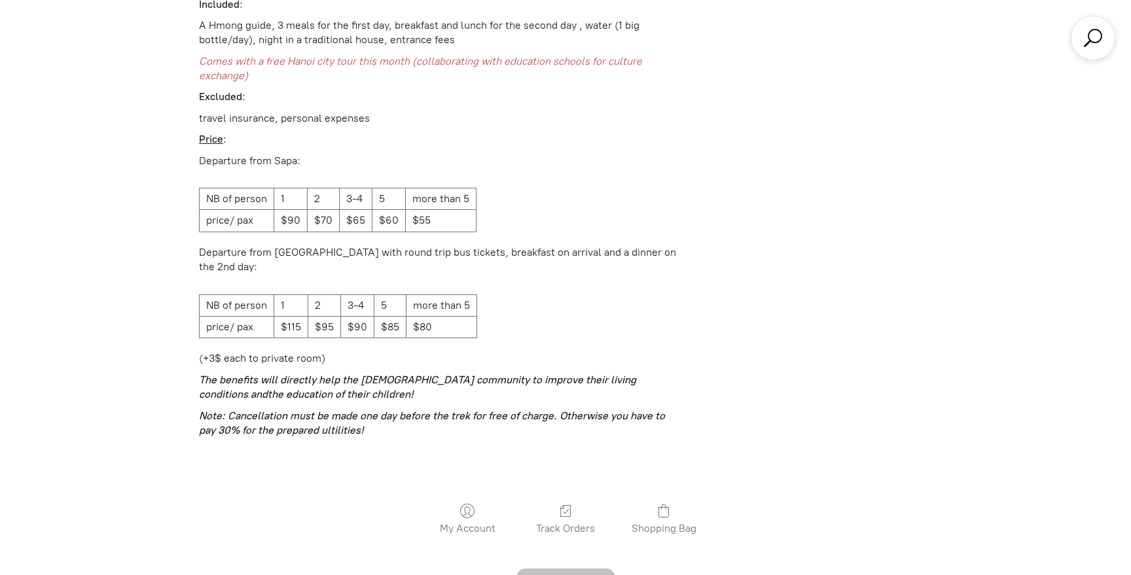
scroll to position [4024, 0]
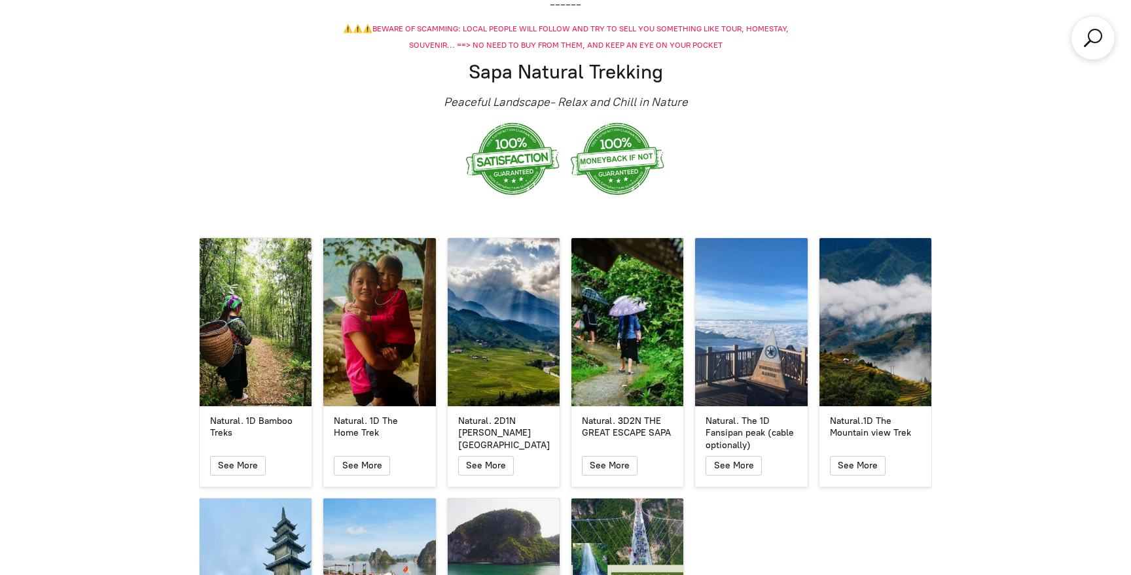
scroll to position [2157, 0]
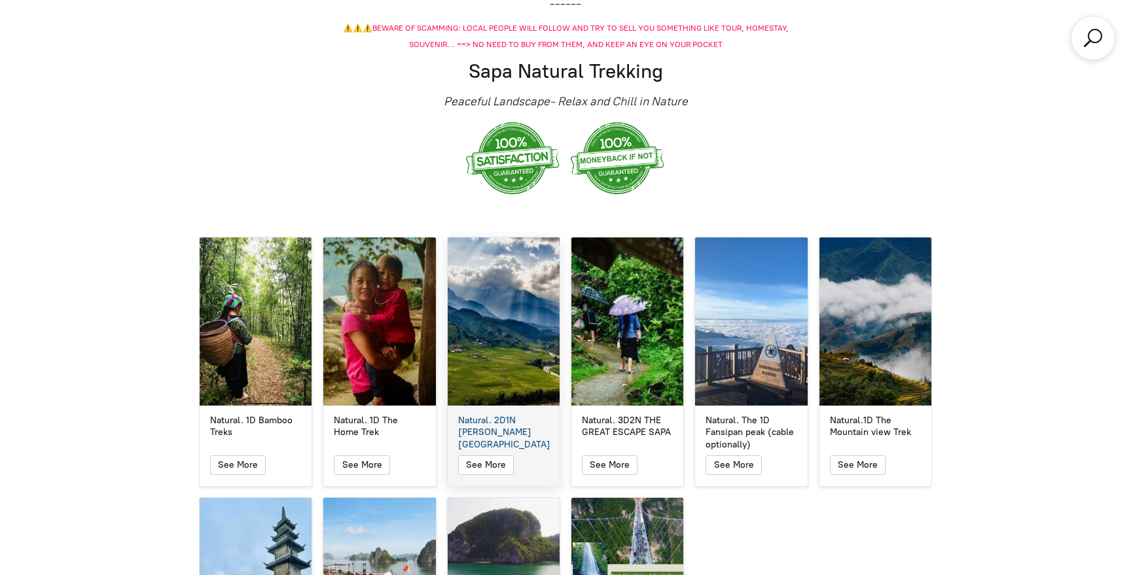
click at [511, 425] on div "Natural. 2D1N [PERSON_NAME][GEOGRAPHIC_DATA]. 2D1N [PERSON_NAME][GEOGRAPHIC_DAT…" at bounding box center [503, 361] width 113 height 249
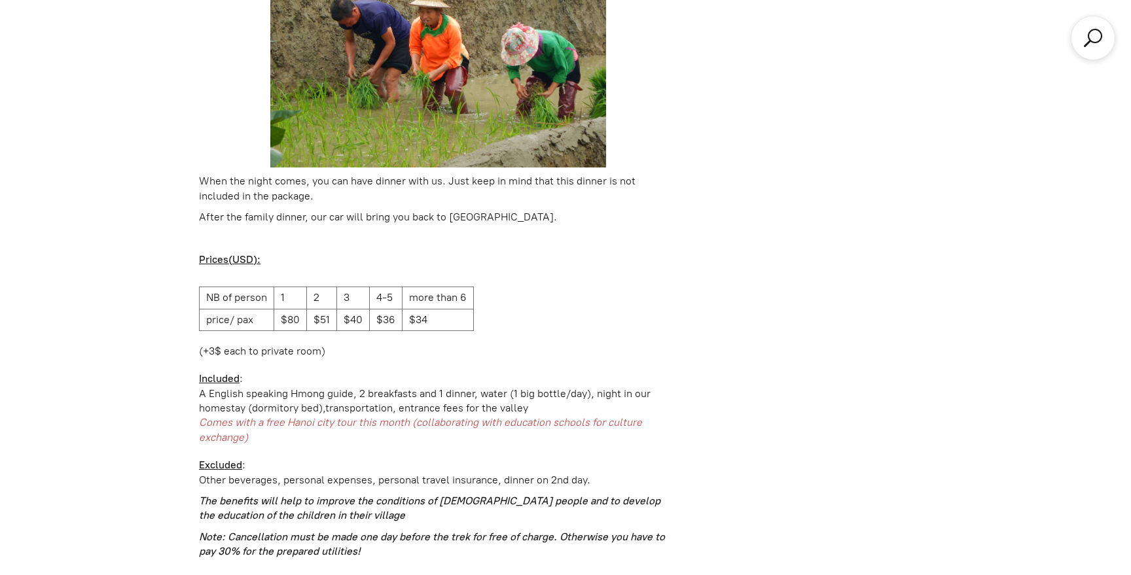
scroll to position [1991, 0]
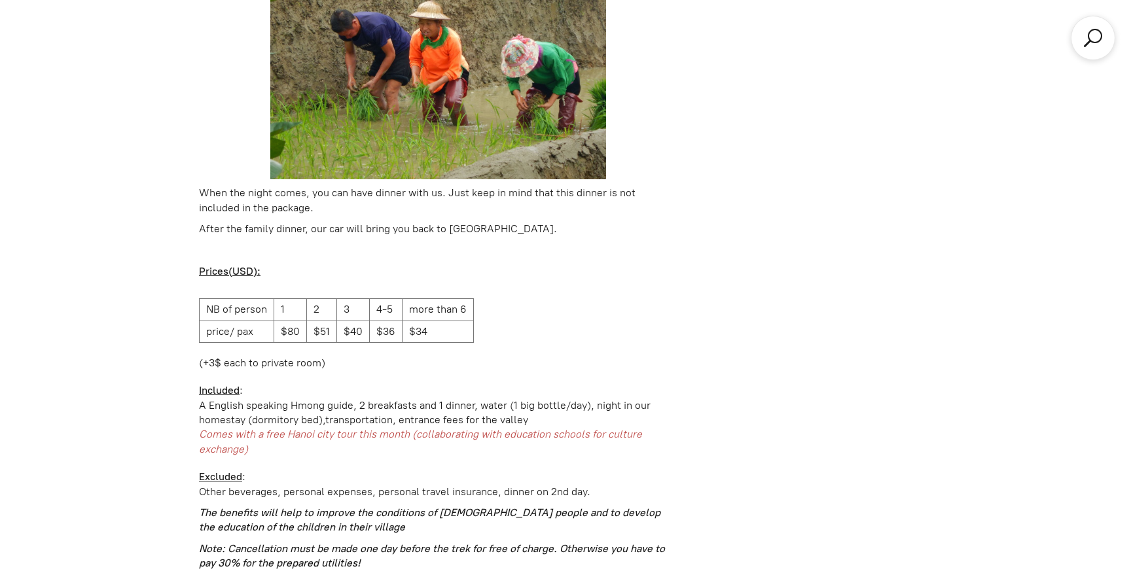
drag, startPoint x: 393, startPoint y: 207, endPoint x: 500, endPoint y: 207, distance: 107.3
drag, startPoint x: 496, startPoint y: 199, endPoint x: 444, endPoint y: 196, distance: 51.8
click at [444, 222] on p "After the family dinner, our car will bring you back to [GEOGRAPHIC_DATA]." at bounding box center [438, 229] width 478 height 14
drag, startPoint x: 308, startPoint y: 202, endPoint x: 493, endPoint y: 198, distance: 185.2
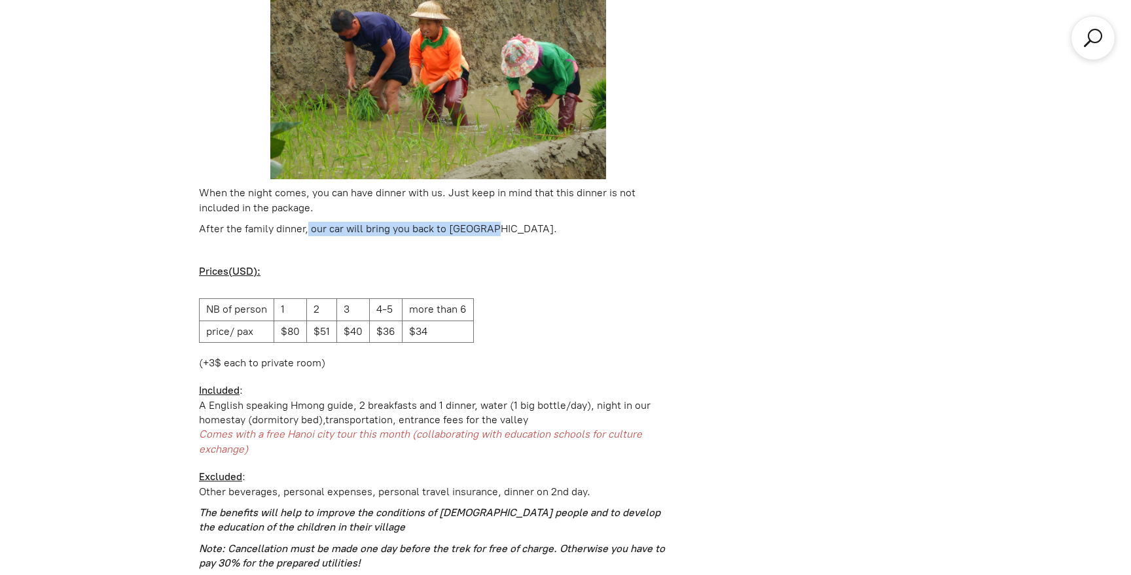
click at [493, 222] on p "After the family dinner, our car will bring you back to [GEOGRAPHIC_DATA]." at bounding box center [438, 229] width 478 height 14
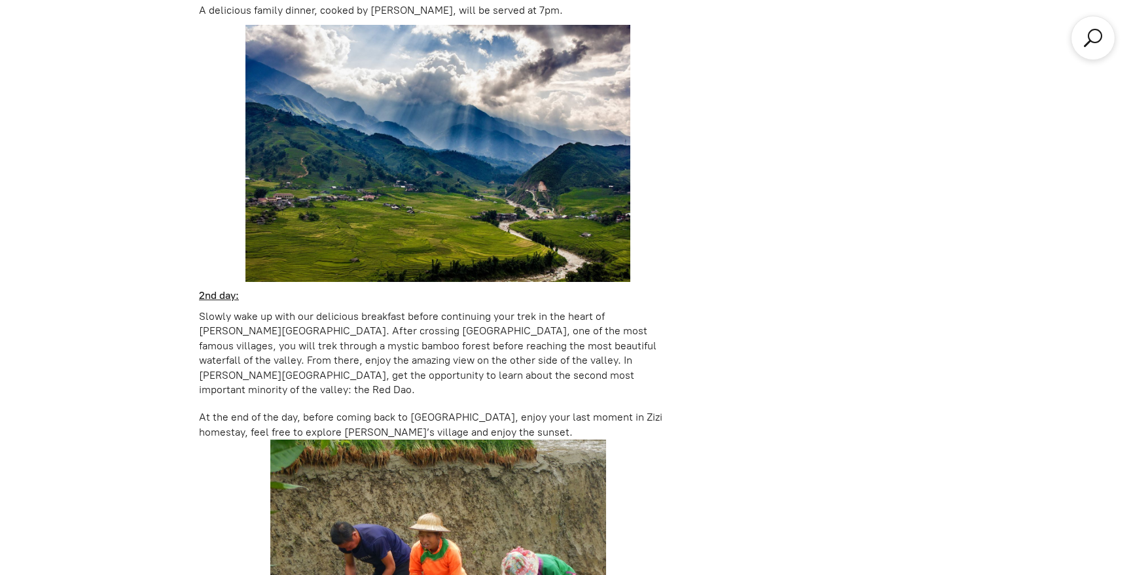
scroll to position [1468, 0]
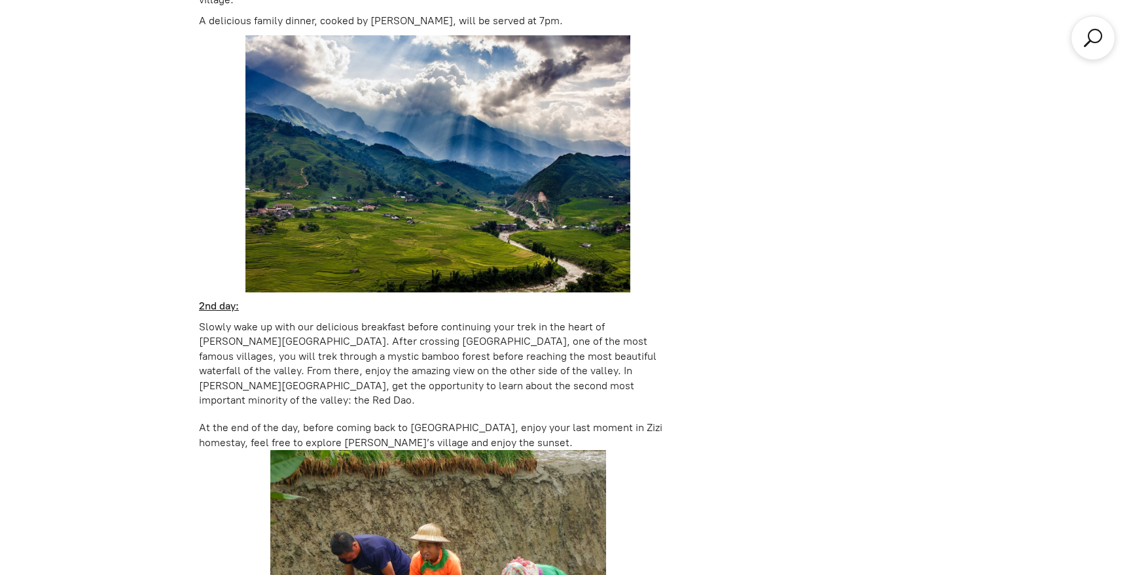
click at [764, 361] on div "+2 Natural. 2D1N [PERSON_NAME][GEOGRAPHIC_DATA] $80.00 Price/pax based on the g…" at bounding box center [565, 151] width 733 height 2047
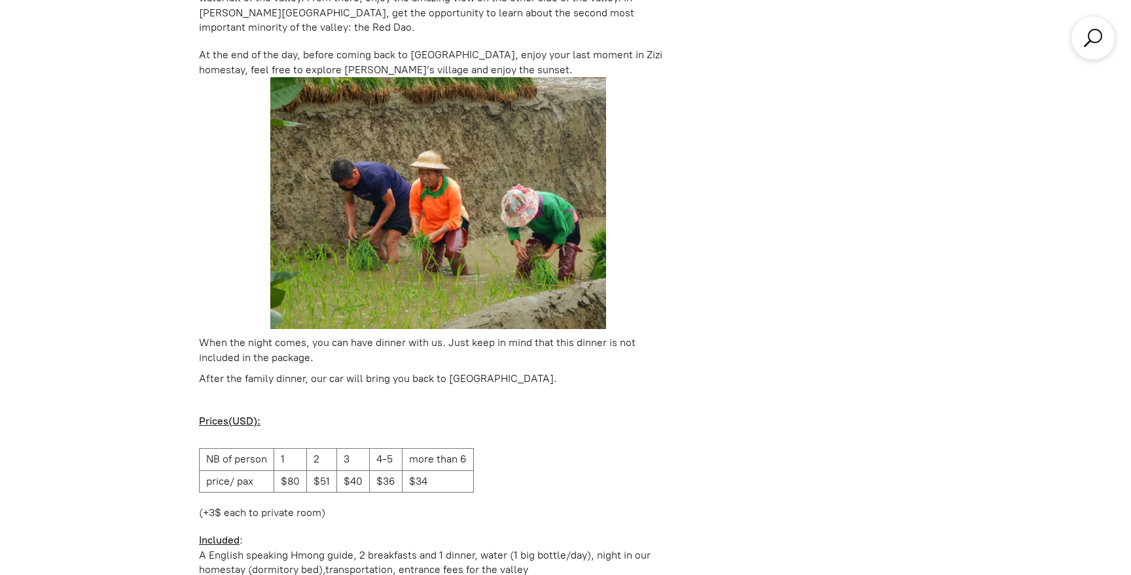
scroll to position [2075, 0]
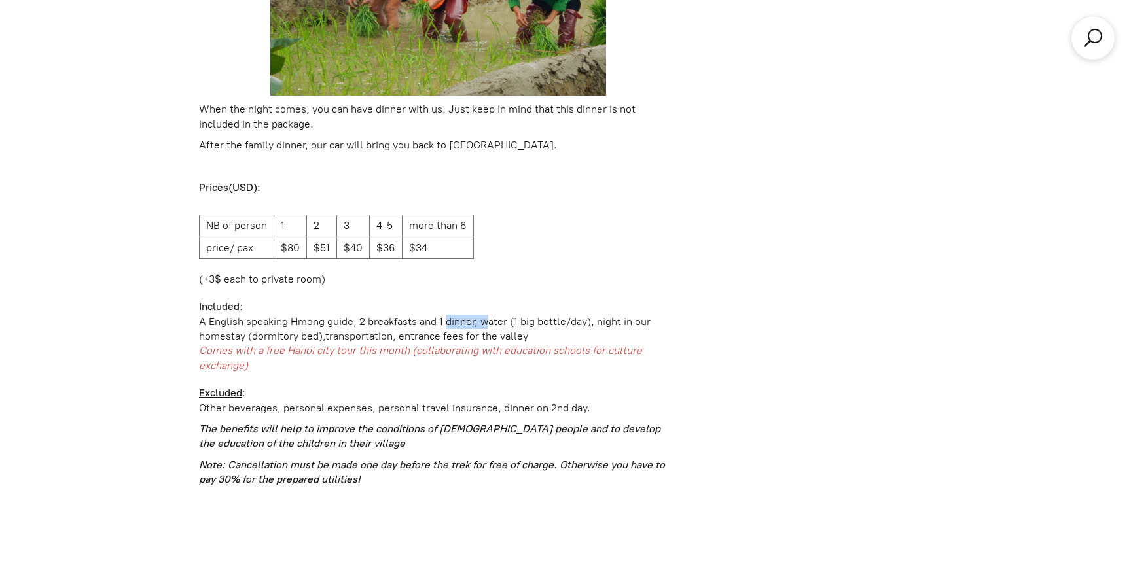
drag, startPoint x: 442, startPoint y: 297, endPoint x: 478, endPoint y: 297, distance: 36.6
click at [478, 315] on div "A English speaking Hmong guide, 2 breakfasts and 1 dinner, water (1 big bottle/…" at bounding box center [438, 322] width 478 height 14
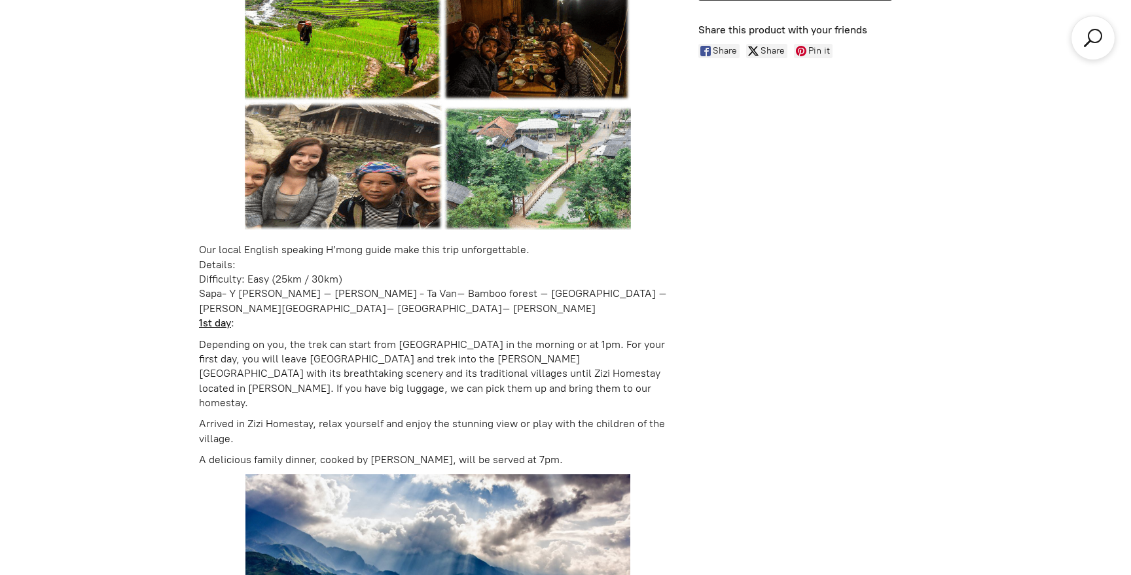
scroll to position [1031, 0]
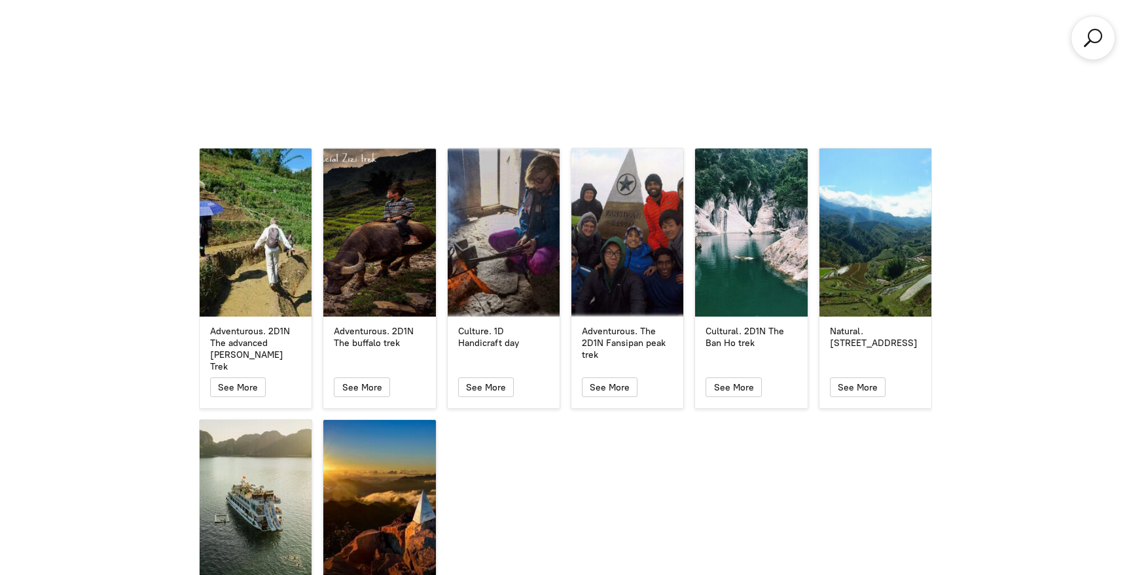
scroll to position [3281, 0]
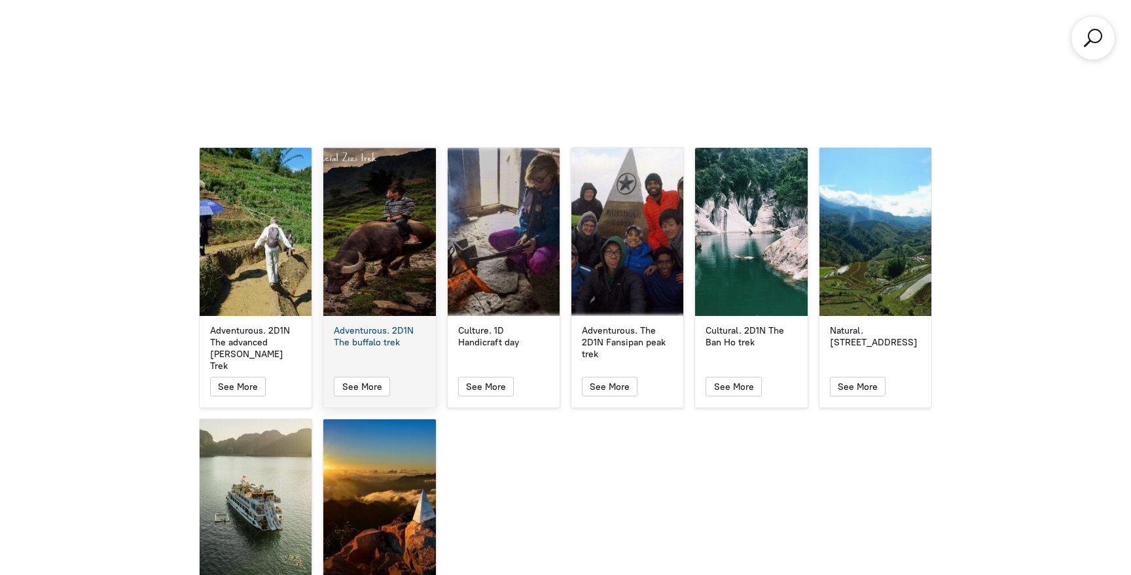
click at [393, 320] on div "Adventurous. 2D1N The buffalo trek Adventurous. 2D1N The buffalo trek See More" at bounding box center [379, 277] width 113 height 261
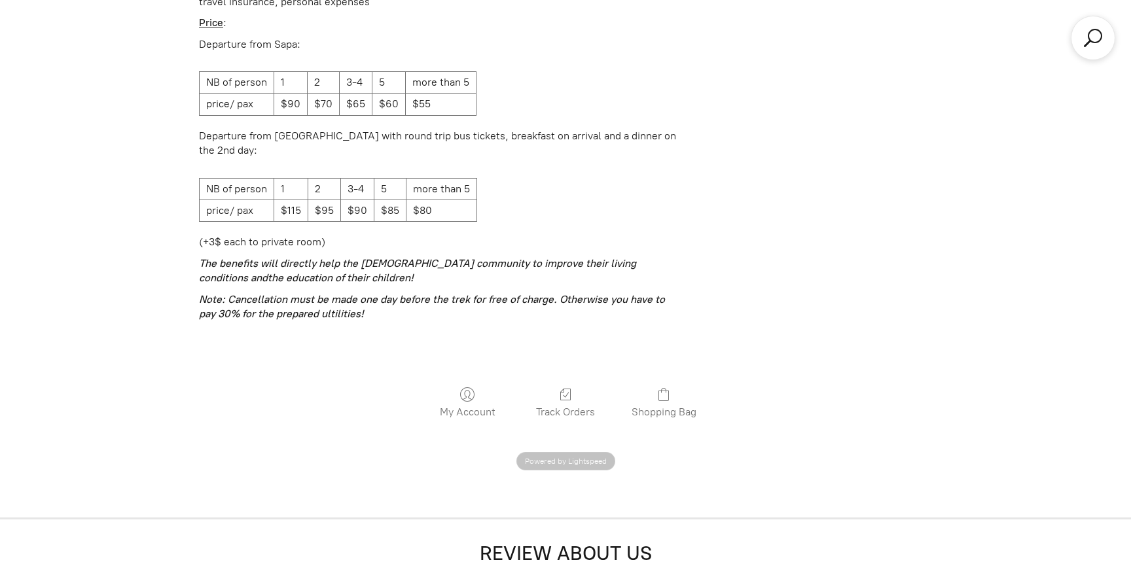
scroll to position [4143, 0]
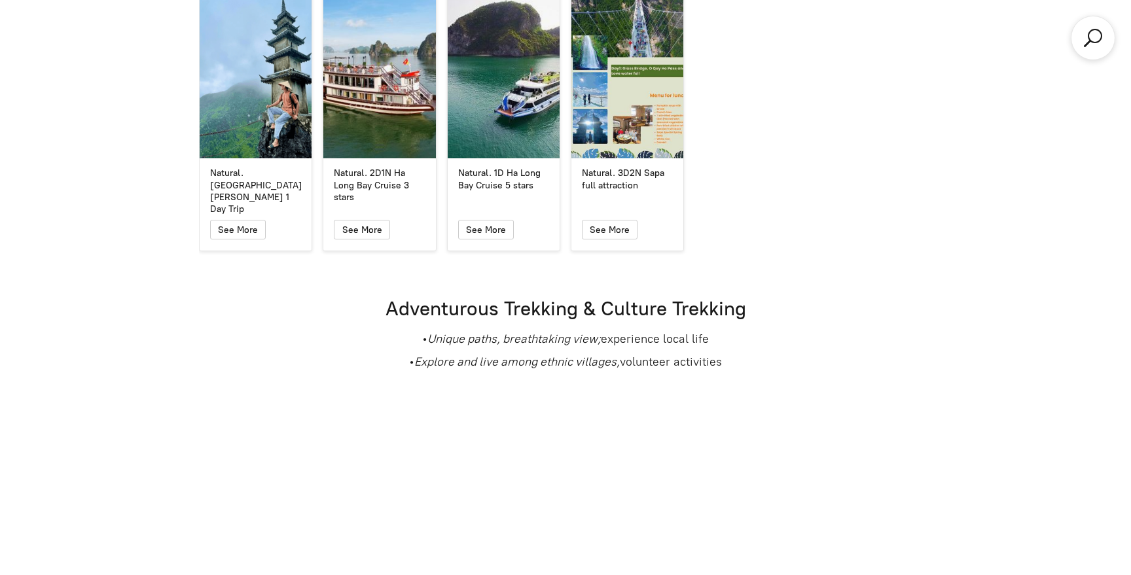
scroll to position [2397, 0]
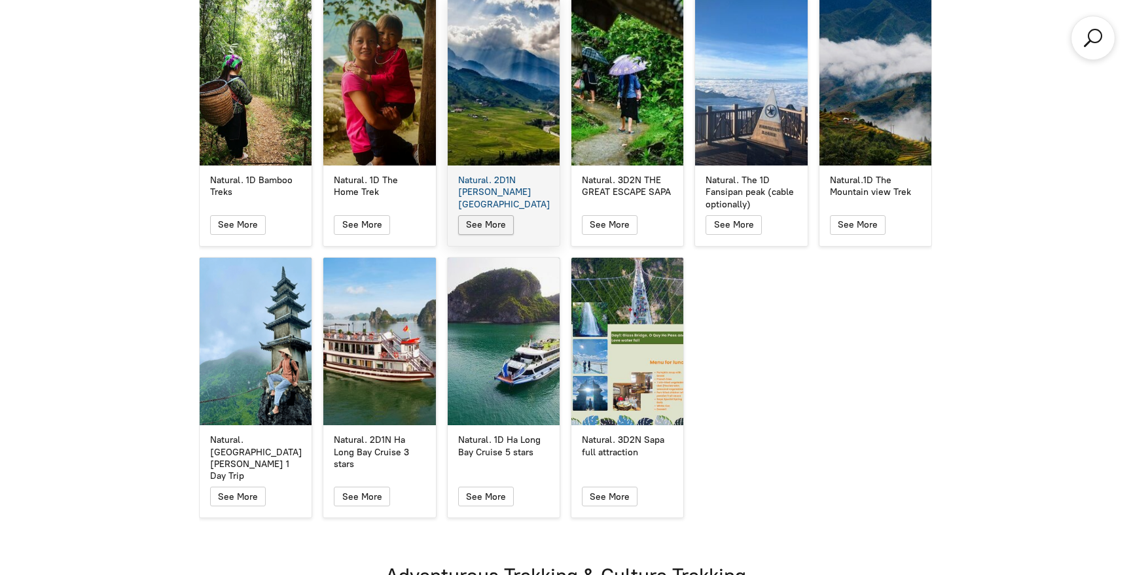
click at [499, 219] on span "See More" at bounding box center [486, 224] width 40 height 11
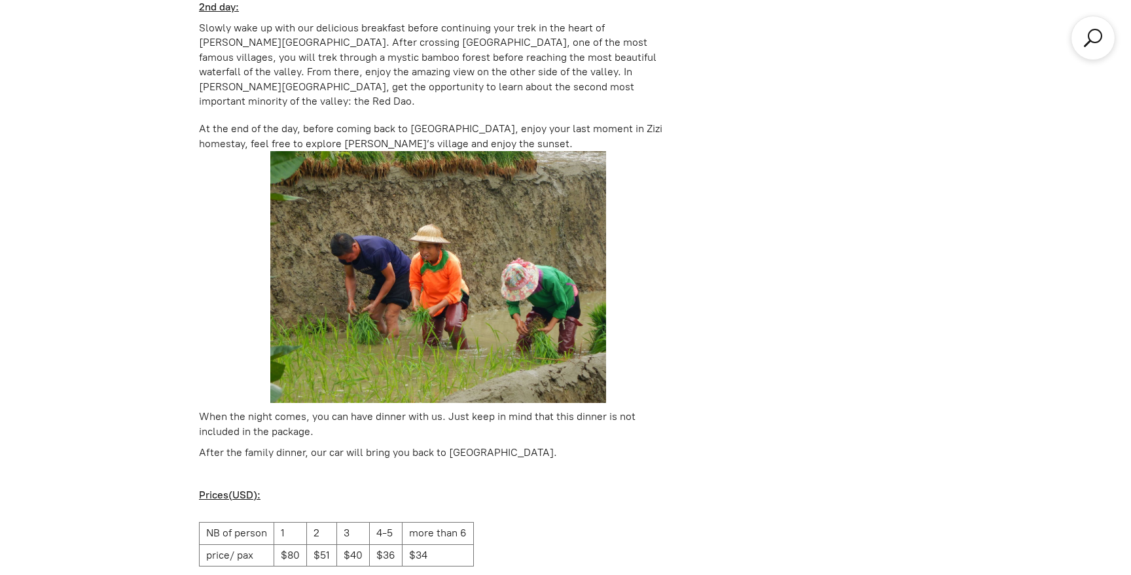
scroll to position [1644, 0]
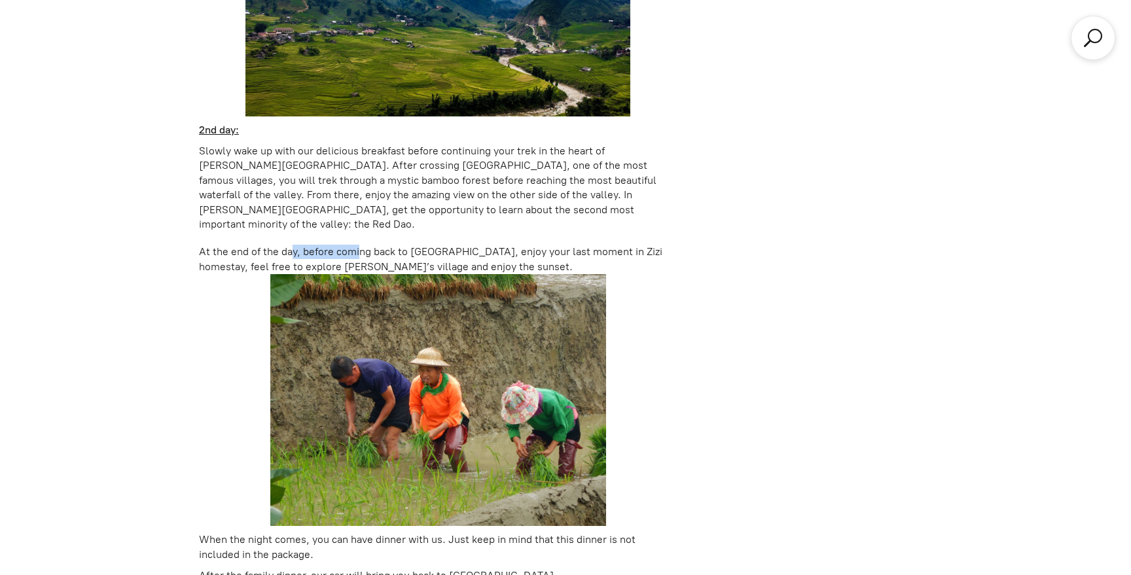
drag, startPoint x: 280, startPoint y: 223, endPoint x: 348, endPoint y: 222, distance: 68.1
click at [348, 245] on div "At the end of the day, before coming back to [GEOGRAPHIC_DATA], enjoy your last…" at bounding box center [438, 259] width 478 height 29
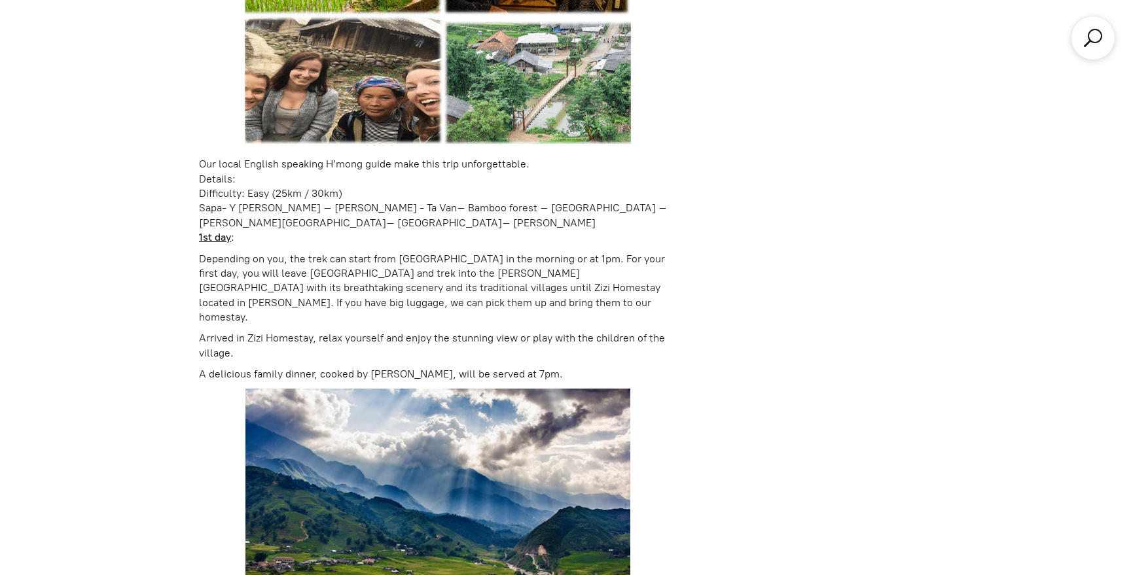
scroll to position [1105, 0]
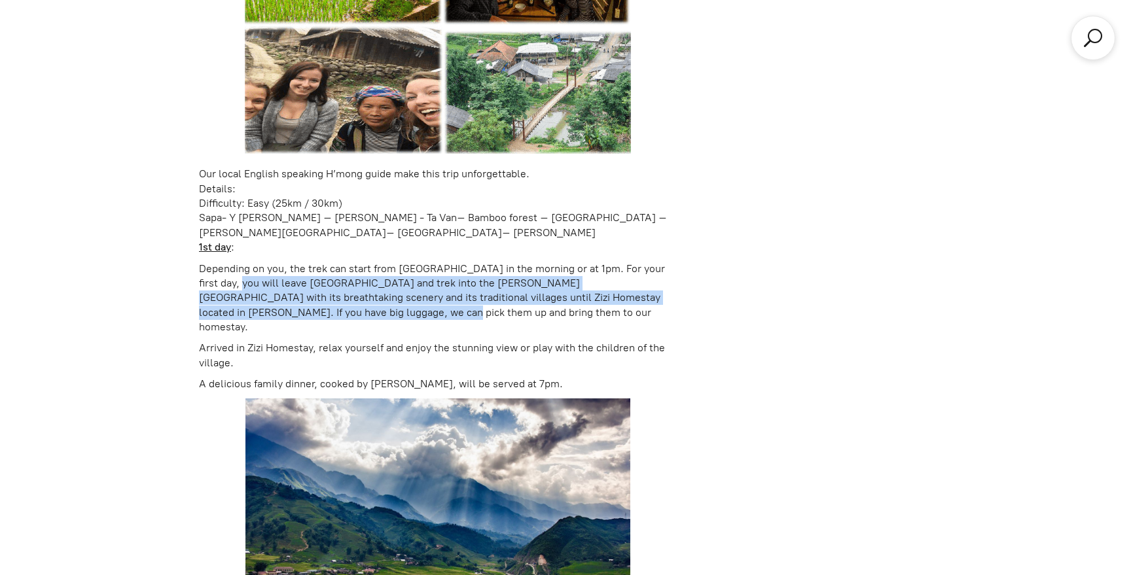
drag, startPoint x: 216, startPoint y: 285, endPoint x: 434, endPoint y: 311, distance: 219.5
click at [434, 311] on p "Depending on you, the trek can start from [GEOGRAPHIC_DATA] in the morning or a…" at bounding box center [438, 298] width 478 height 73
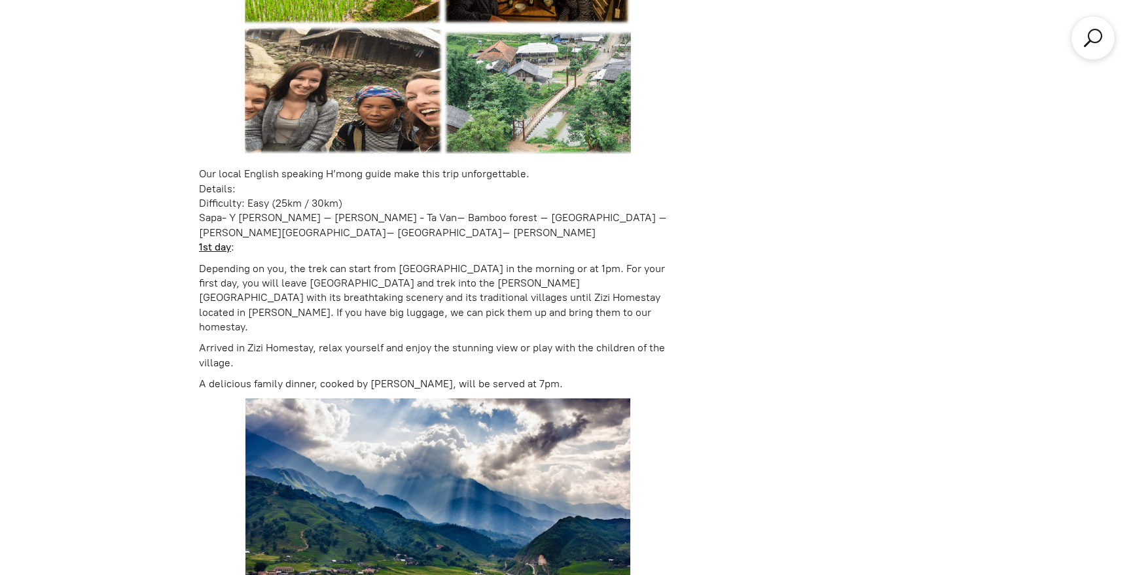
click at [543, 294] on p "Depending on you, the trek can start from [GEOGRAPHIC_DATA] in the morning or a…" at bounding box center [438, 298] width 478 height 73
drag, startPoint x: 495, startPoint y: 302, endPoint x: 358, endPoint y: 314, distance: 137.3
click at [358, 314] on p "Depending on you, the trek can start from [GEOGRAPHIC_DATA] in the morning or a…" at bounding box center [438, 298] width 478 height 73
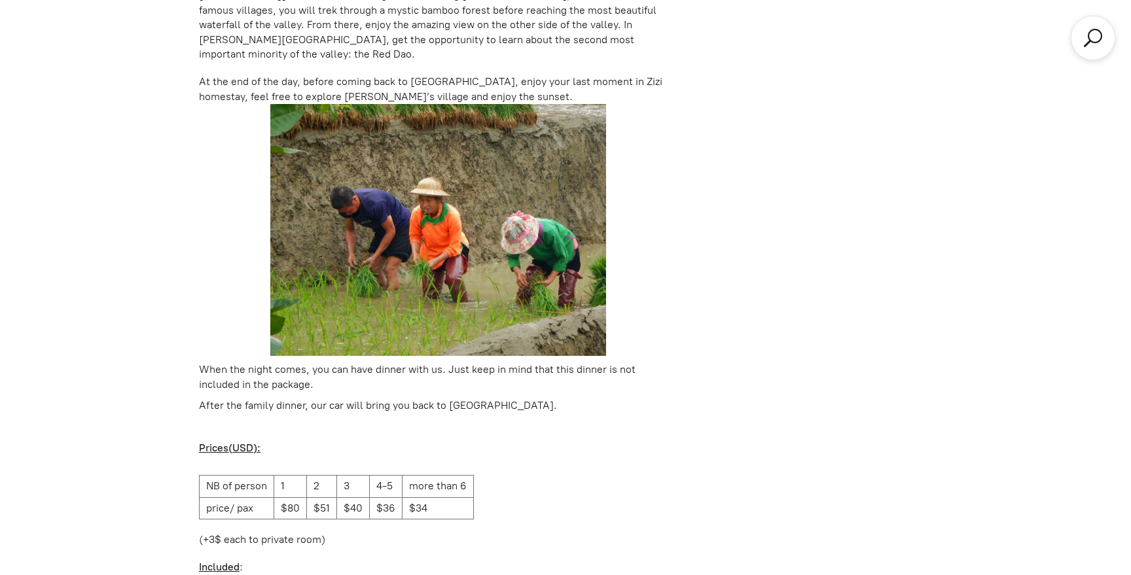
scroll to position [1815, 0]
drag, startPoint x: 310, startPoint y: 378, endPoint x: 495, endPoint y: 381, distance: 184.5
click at [495, 398] on p "After the family dinner, our car will bring you back to [GEOGRAPHIC_DATA]." at bounding box center [438, 405] width 478 height 14
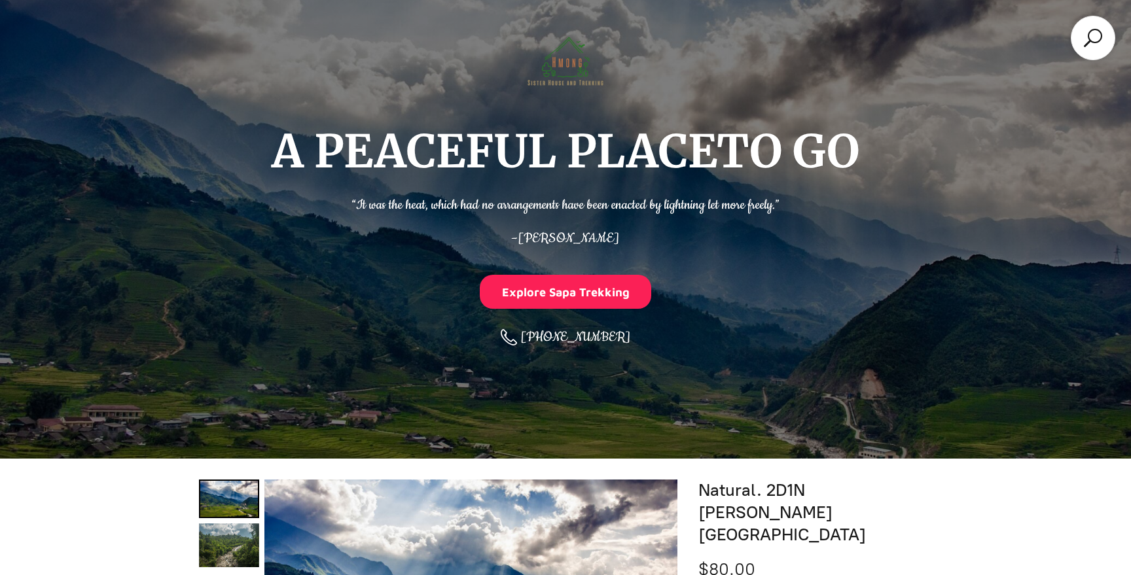
scroll to position [0, 0]
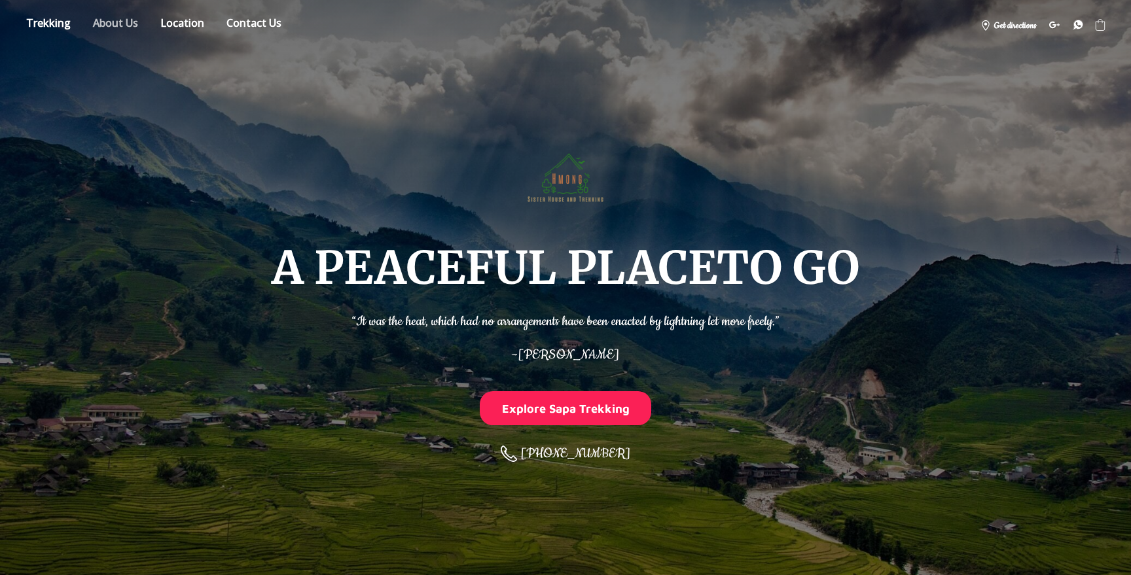
click at [120, 26] on link "About" at bounding box center [115, 25] width 65 height 23
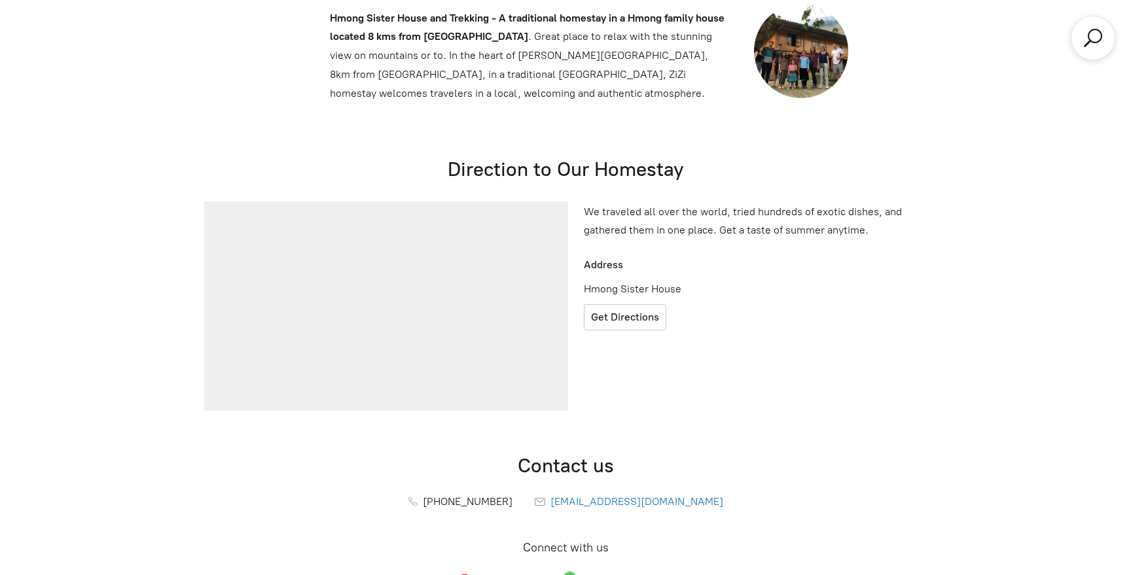
scroll to position [3272, 0]
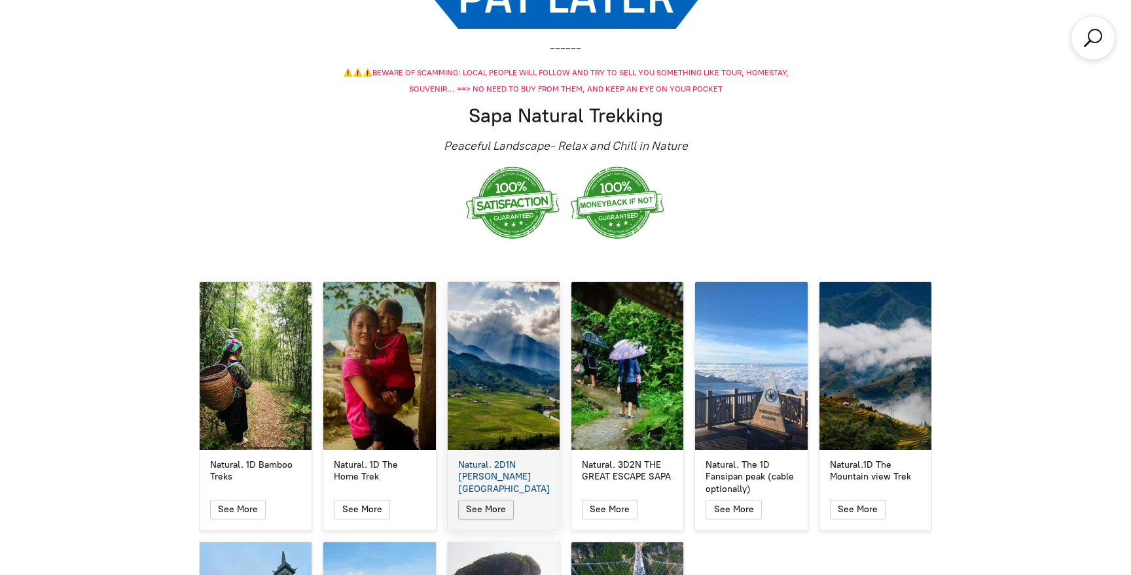
scroll to position [2115, 0]
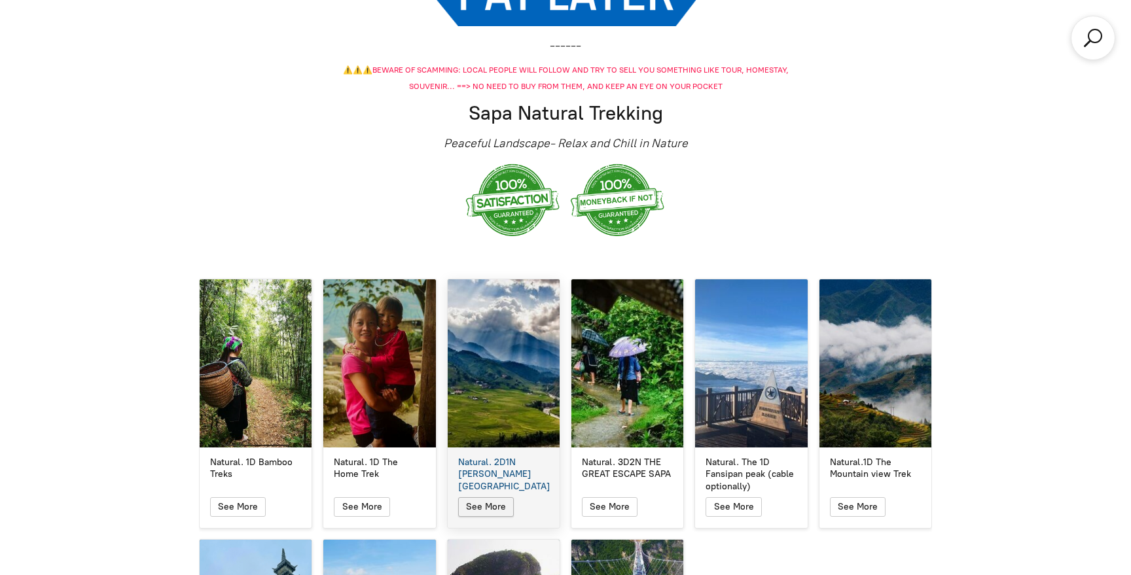
click at [486, 503] on icon "button" at bounding box center [486, 506] width 10 height 7
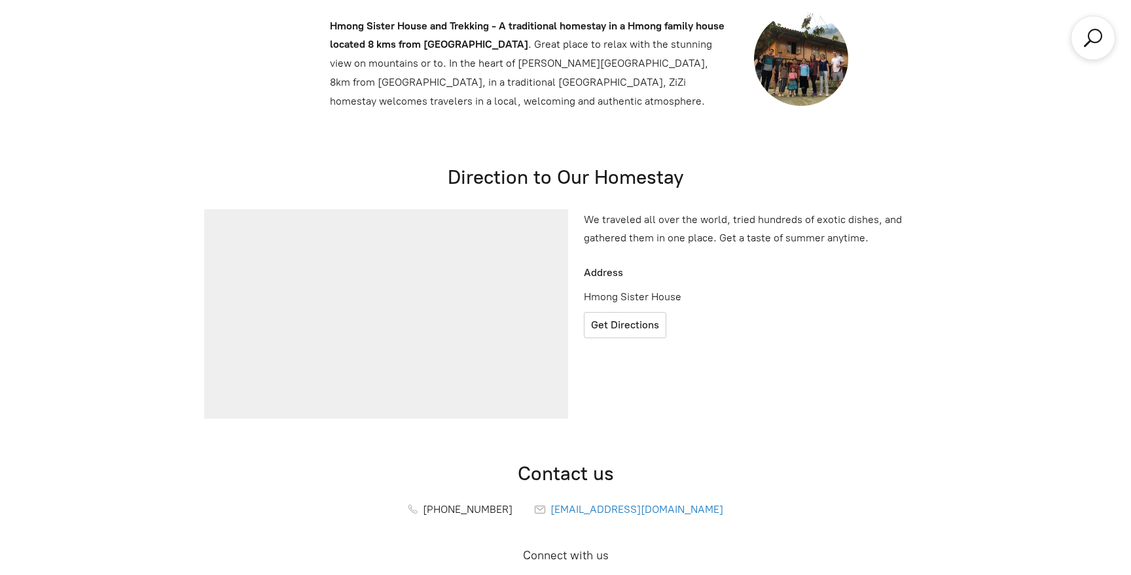
scroll to position [3151, 0]
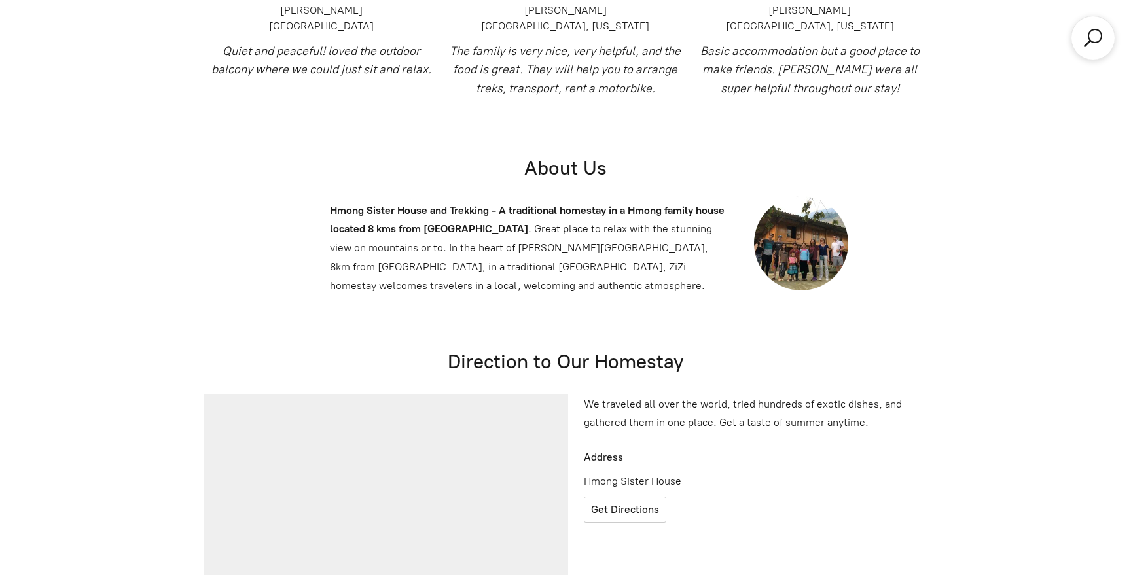
scroll to position [2965, 0]
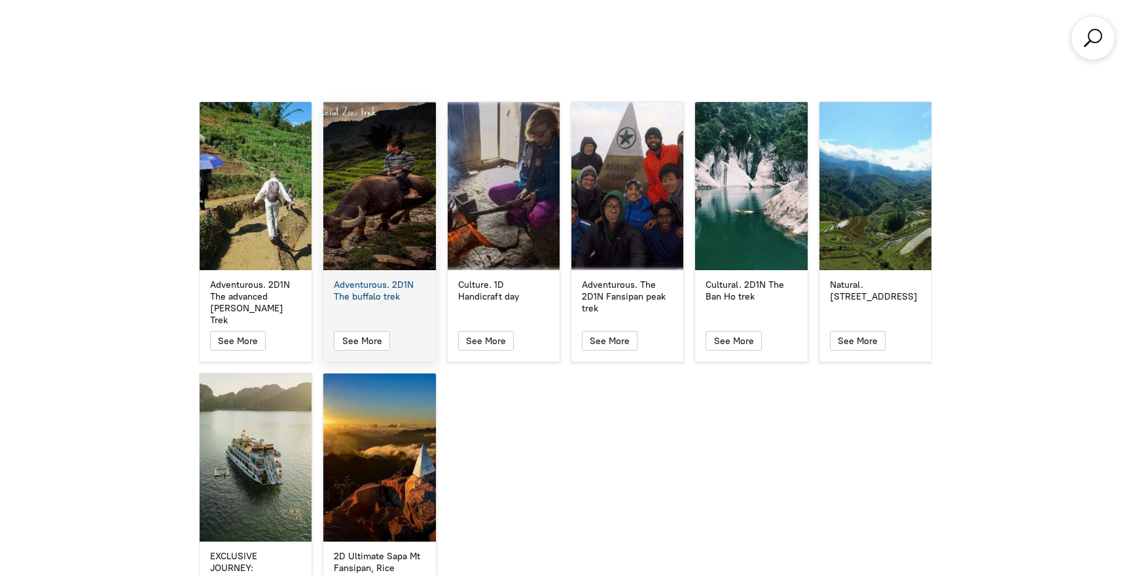
click at [381, 234] on div "Adventurous. 2D1N The buffalo trek" at bounding box center [379, 186] width 112 height 168
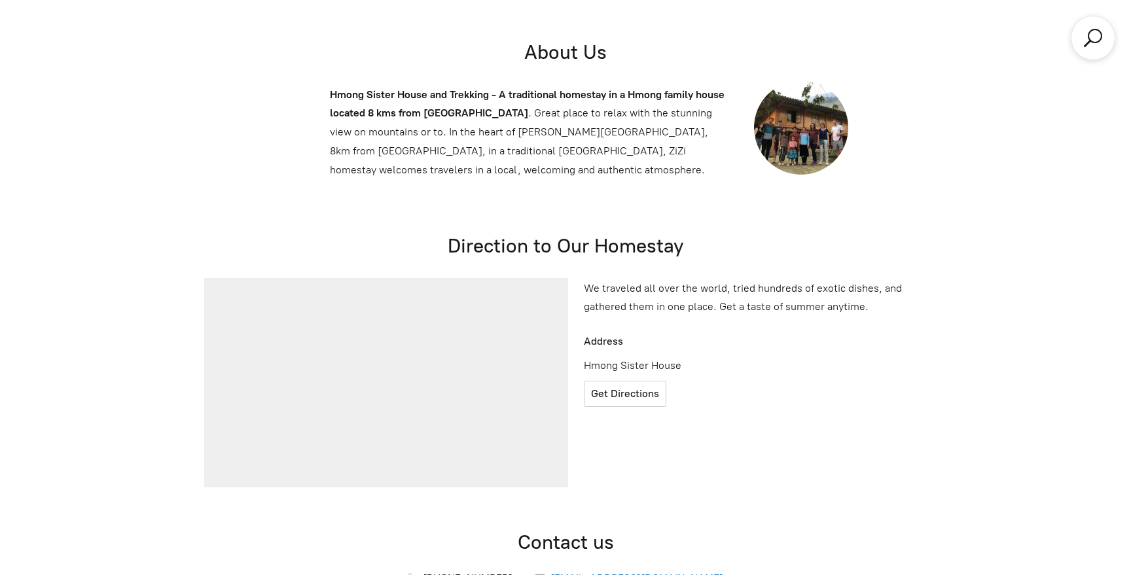
scroll to position [4951, 0]
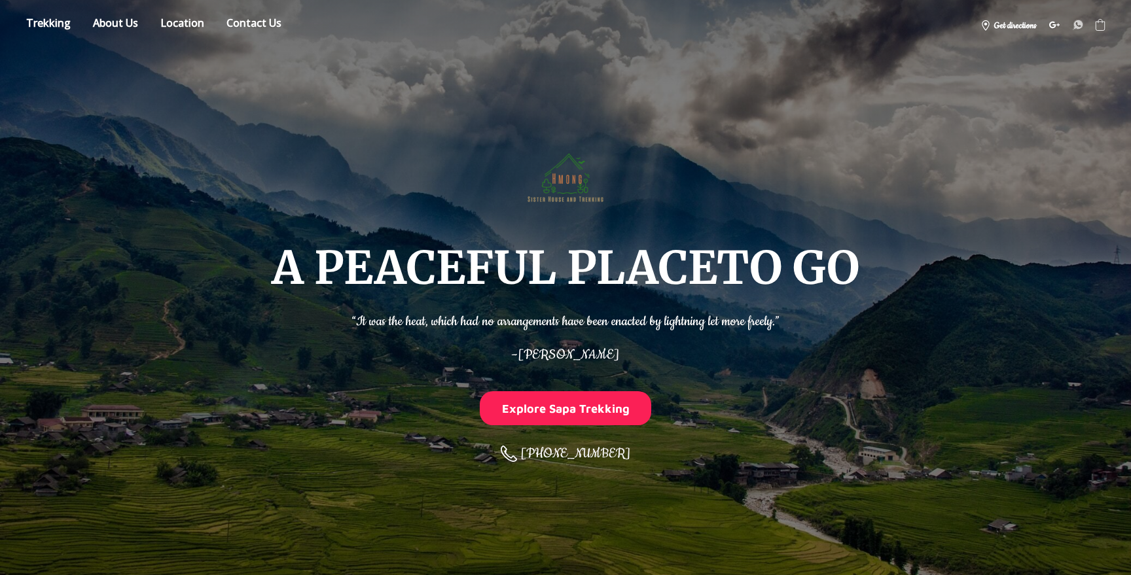
click at [1082, 26] on icon at bounding box center [1077, 24] width 9 height 9
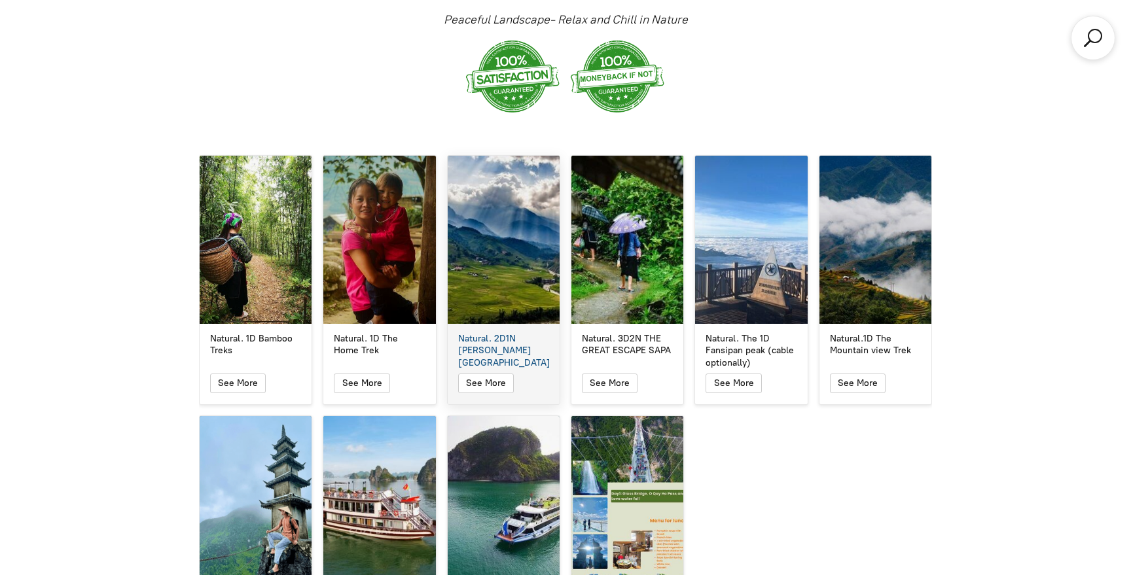
click at [510, 287] on div "Natural. 2D1N [PERSON_NAME][GEOGRAPHIC_DATA]" at bounding box center [504, 240] width 112 height 168
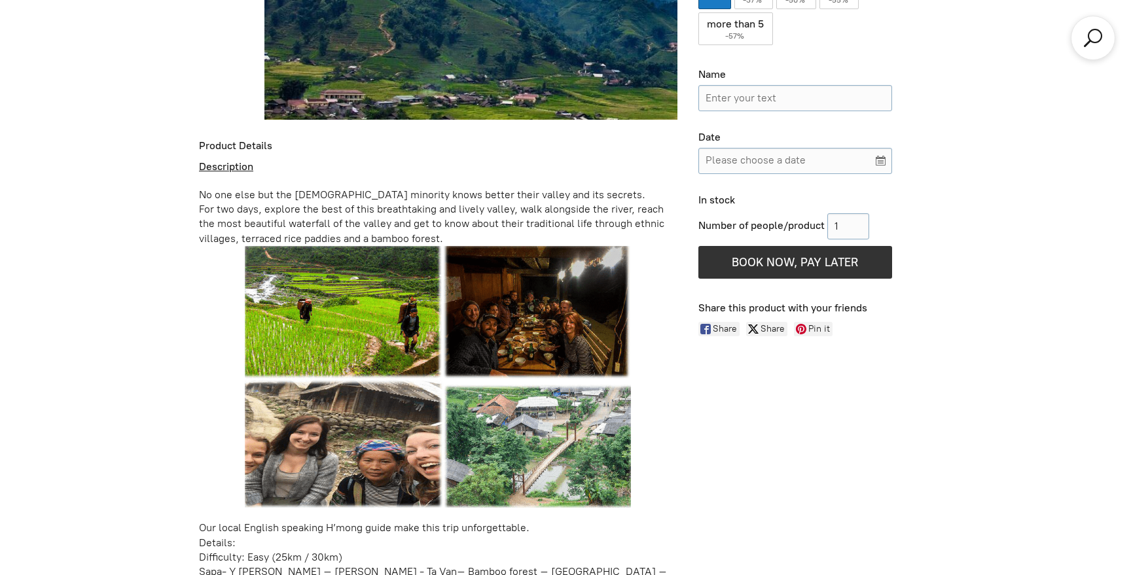
scroll to position [752, 0]
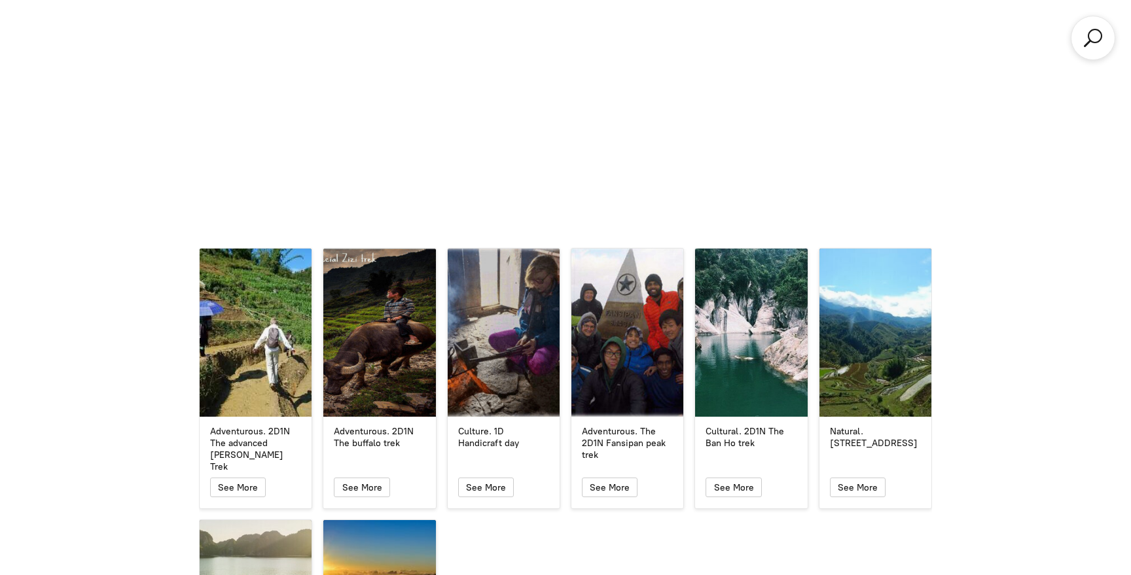
scroll to position [3188, 0]
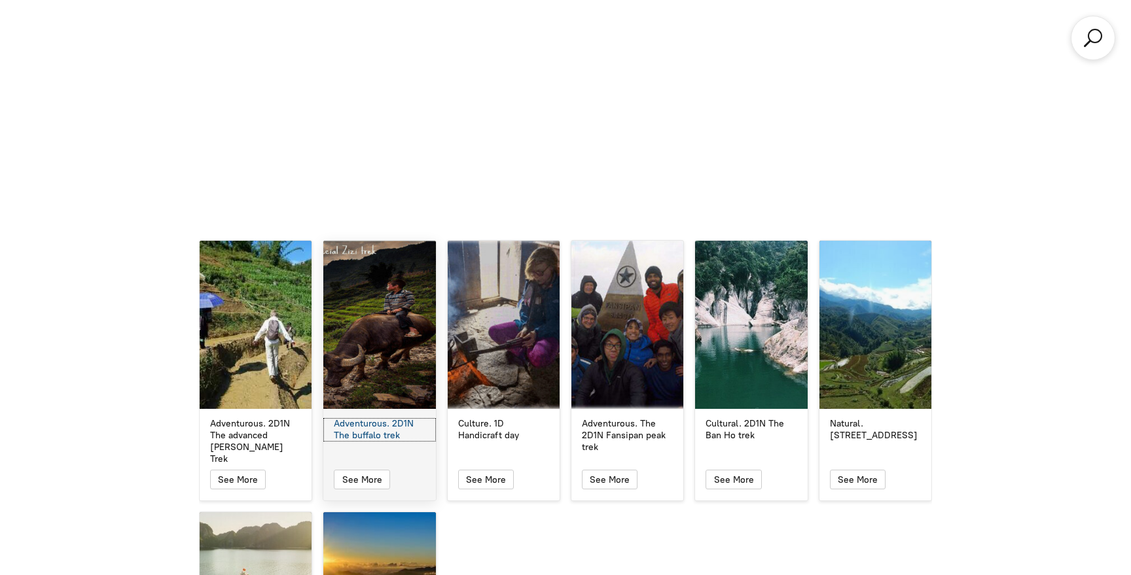
click at [368, 418] on div "Adventurous. 2D1N The buffalo trek" at bounding box center [379, 430] width 91 height 24
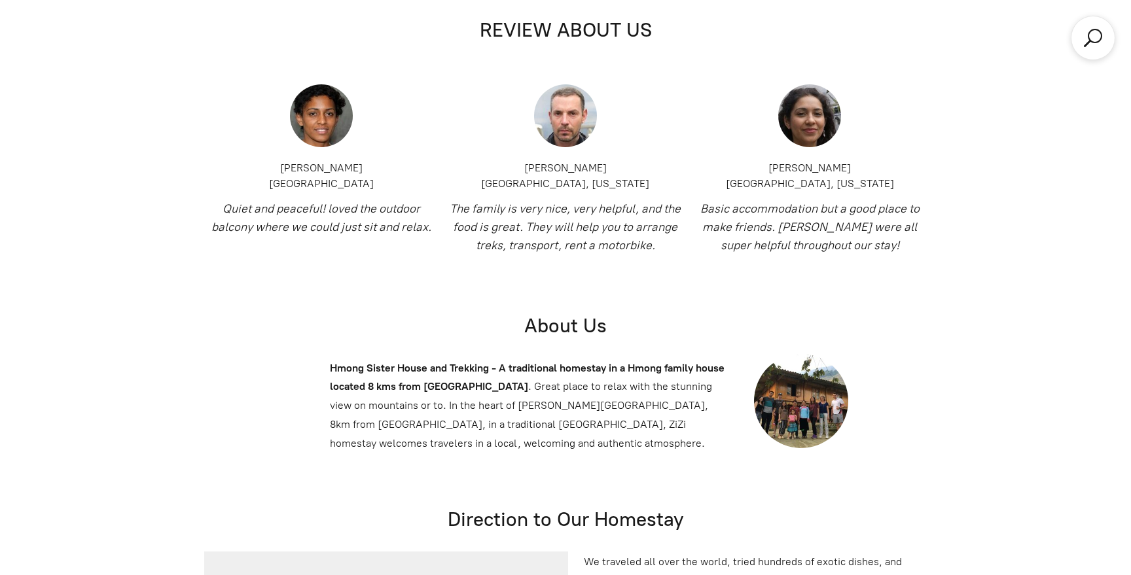
scroll to position [4655, 0]
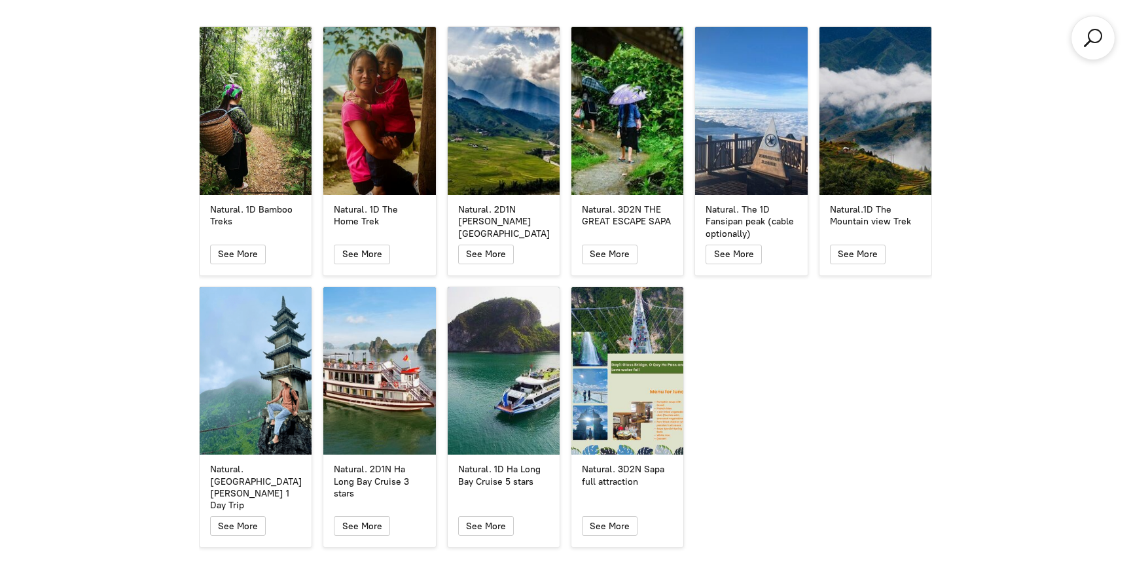
scroll to position [2365, 0]
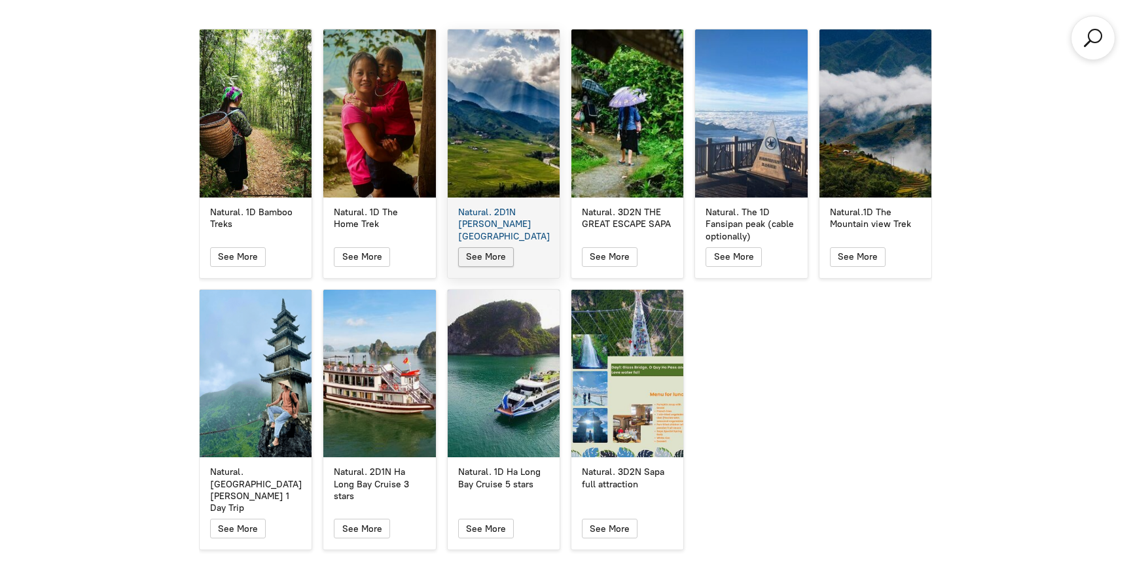
click at [501, 251] on span "See More" at bounding box center [486, 256] width 40 height 11
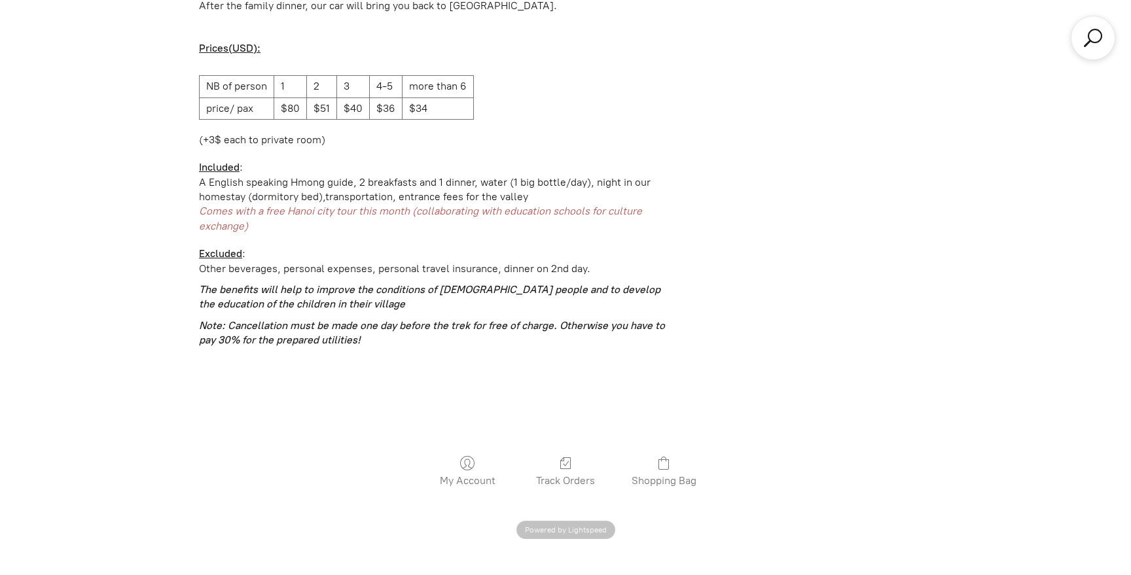
scroll to position [2215, 0]
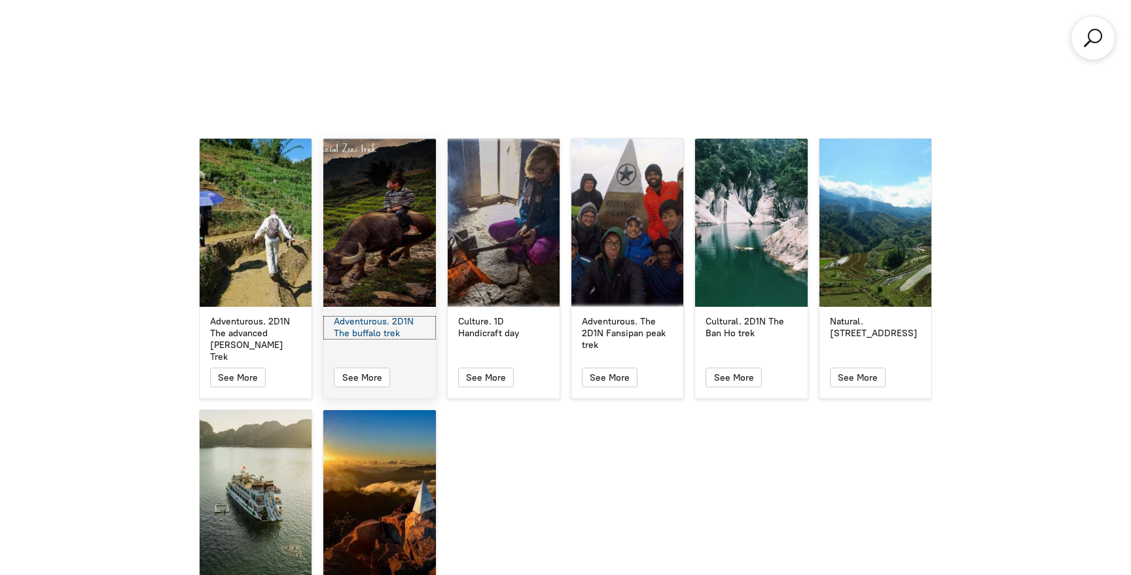
click at [389, 316] on div "Adventurous. 2D1N The buffalo trek" at bounding box center [379, 328] width 91 height 24
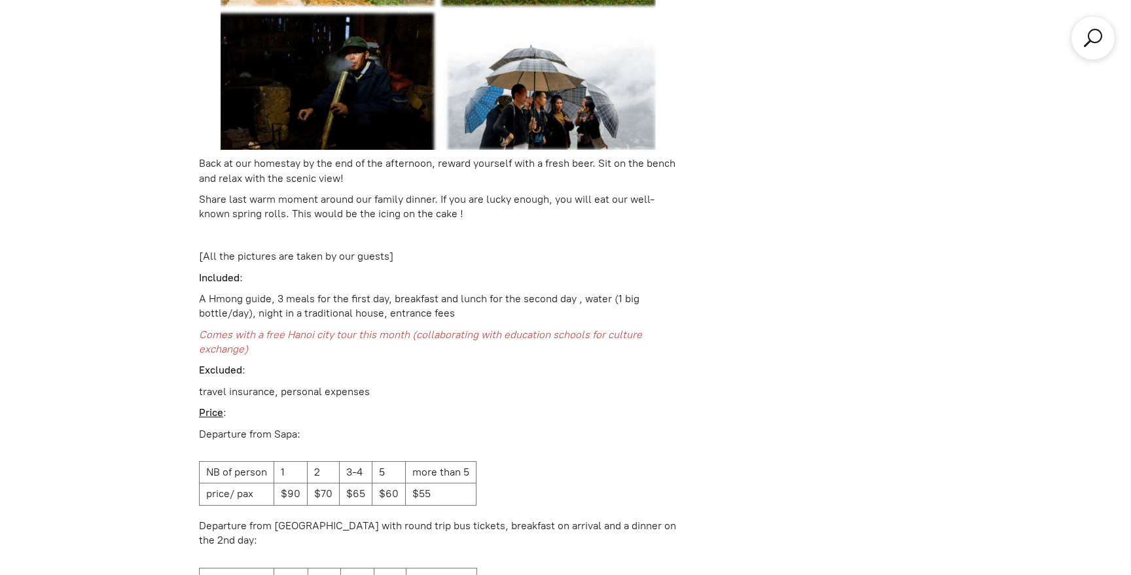
scroll to position [3756, 0]
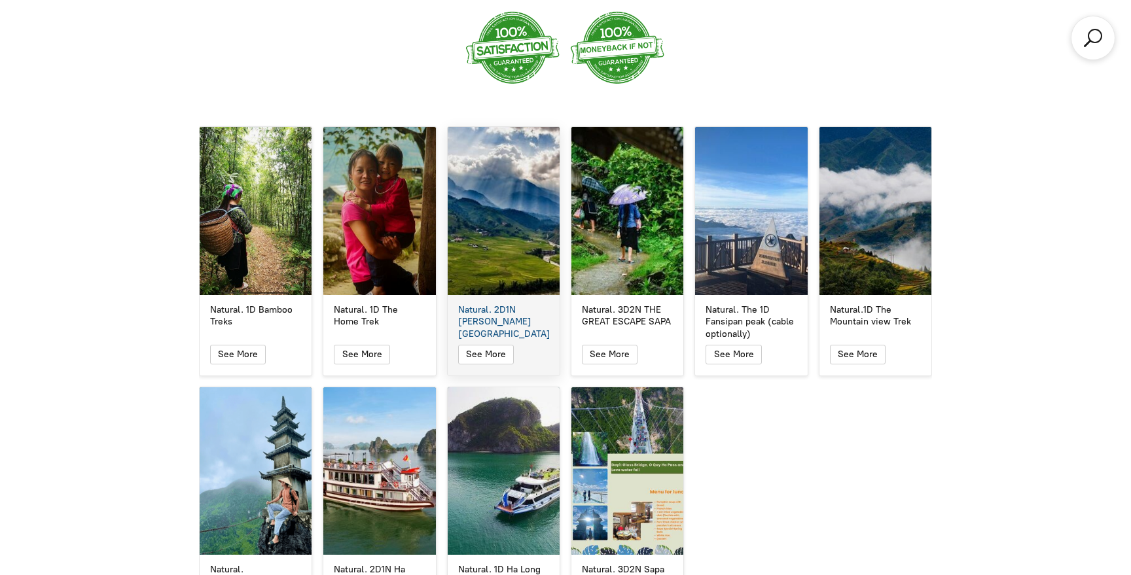
click at [528, 280] on div "Natural. 2D1N [PERSON_NAME][GEOGRAPHIC_DATA]. 2D1N [PERSON_NAME][GEOGRAPHIC_DAT…" at bounding box center [503, 250] width 113 height 249
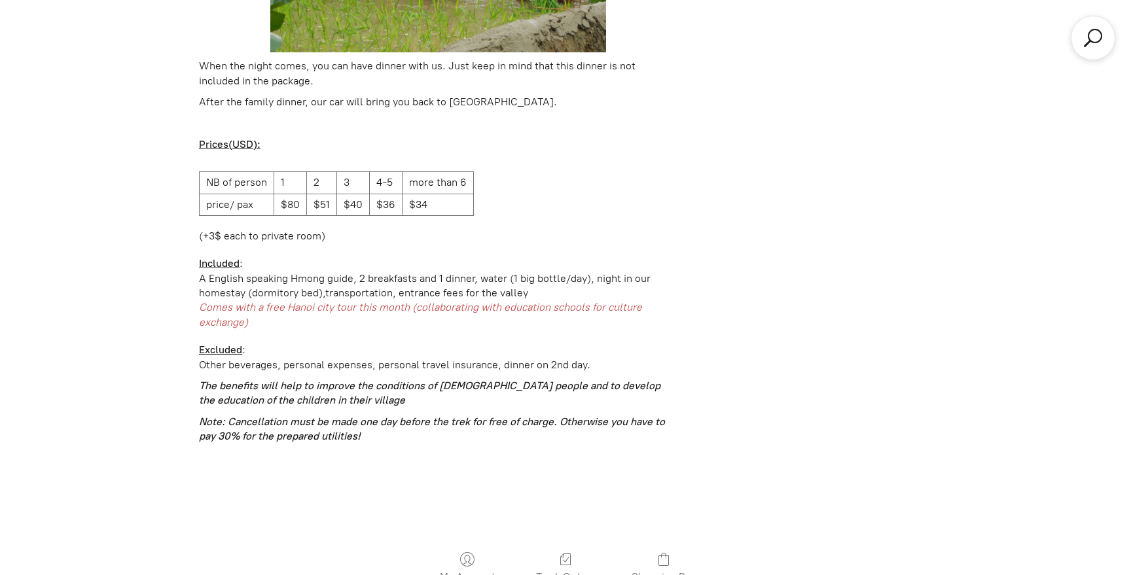
scroll to position [2128, 0]
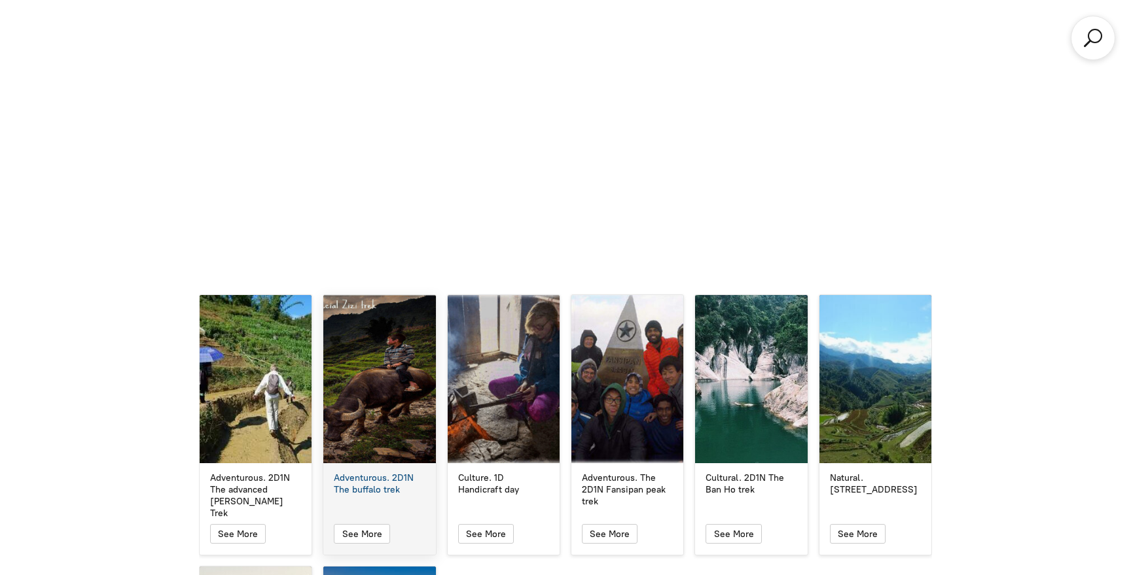
click at [404, 408] on div "Adventurous. 2D1N The buffalo trek" at bounding box center [379, 379] width 112 height 168
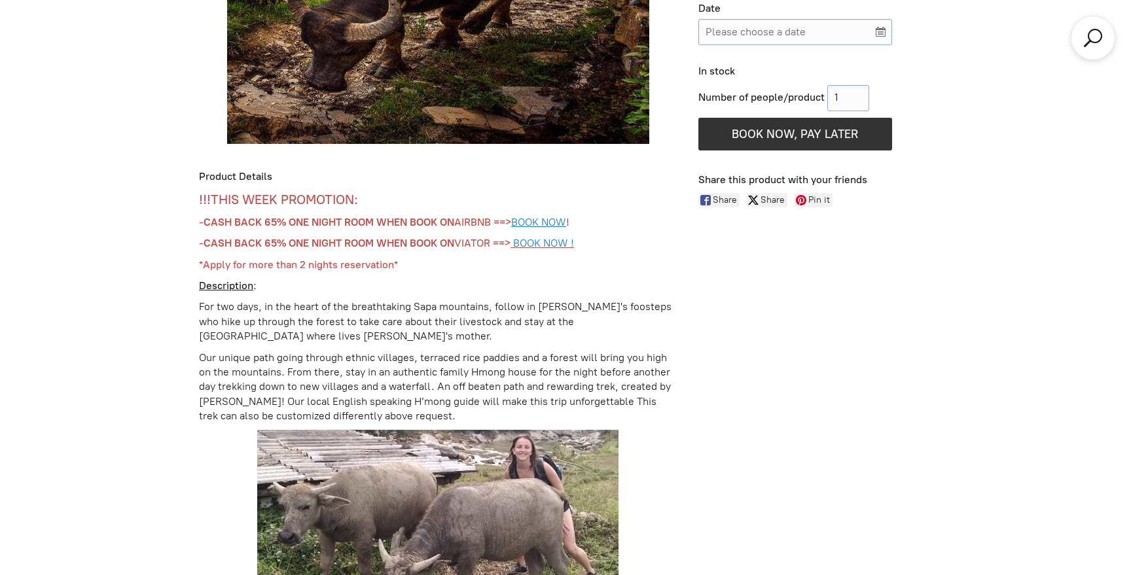
scroll to position [861, 0]
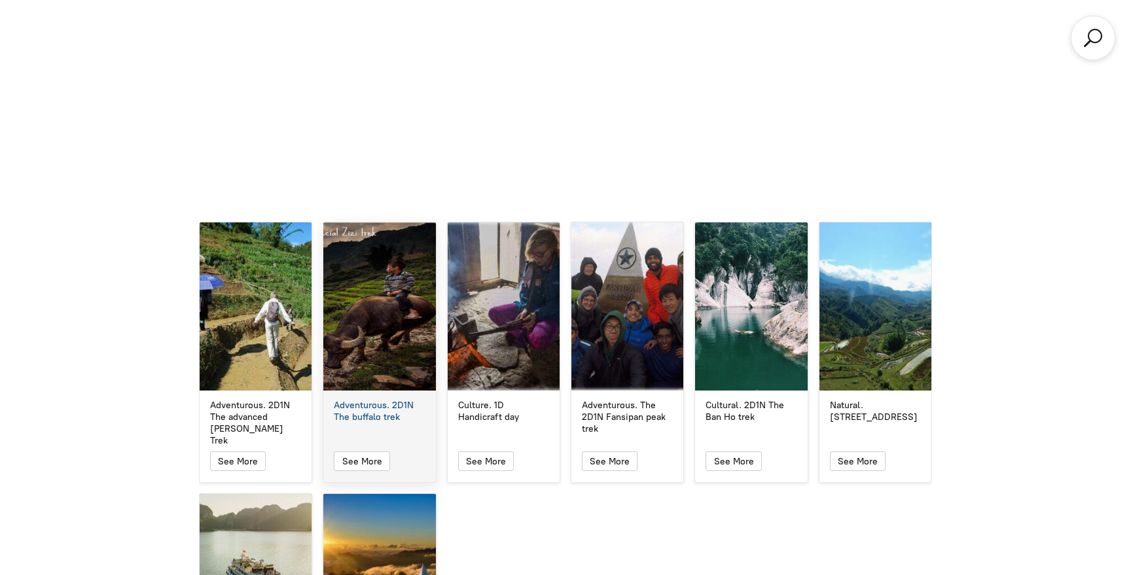
scroll to position [3260, 0]
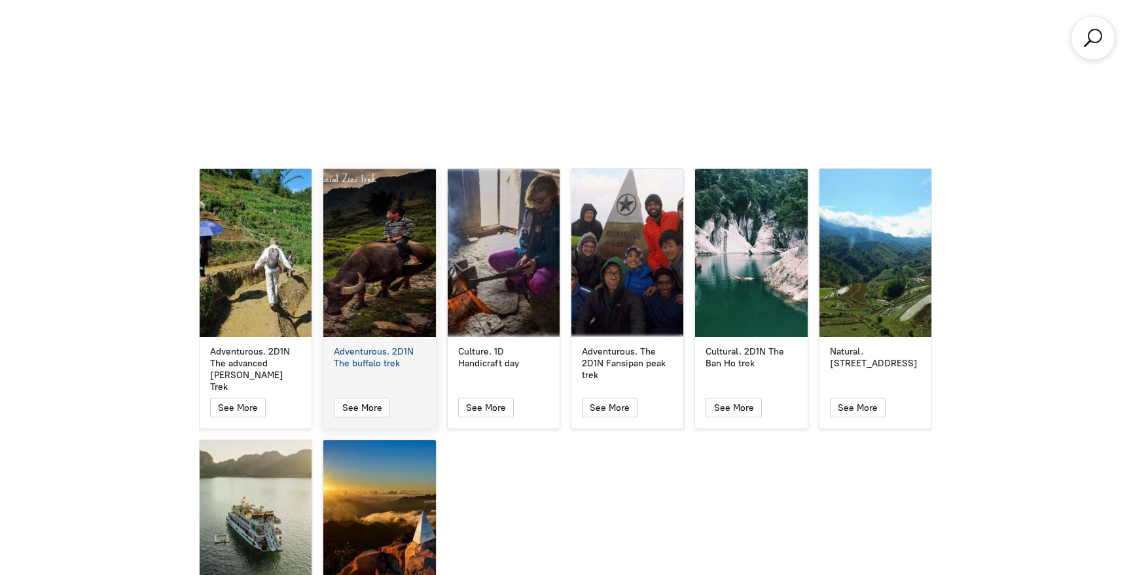
click at [400, 297] on div "Adventurous. 2D1N The buffalo trek" at bounding box center [379, 253] width 112 height 168
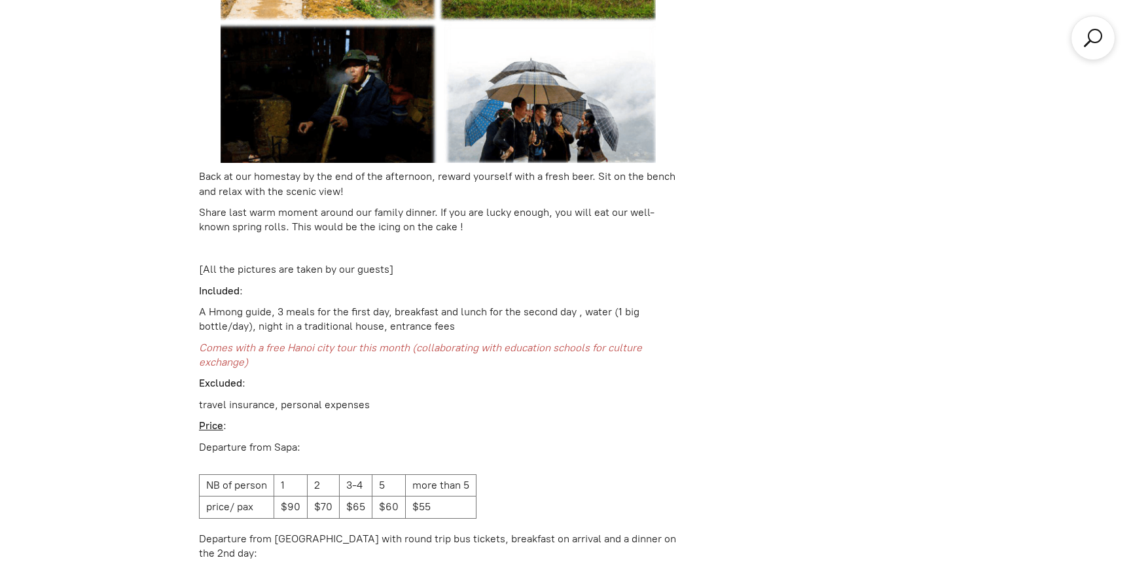
scroll to position [3739, 0]
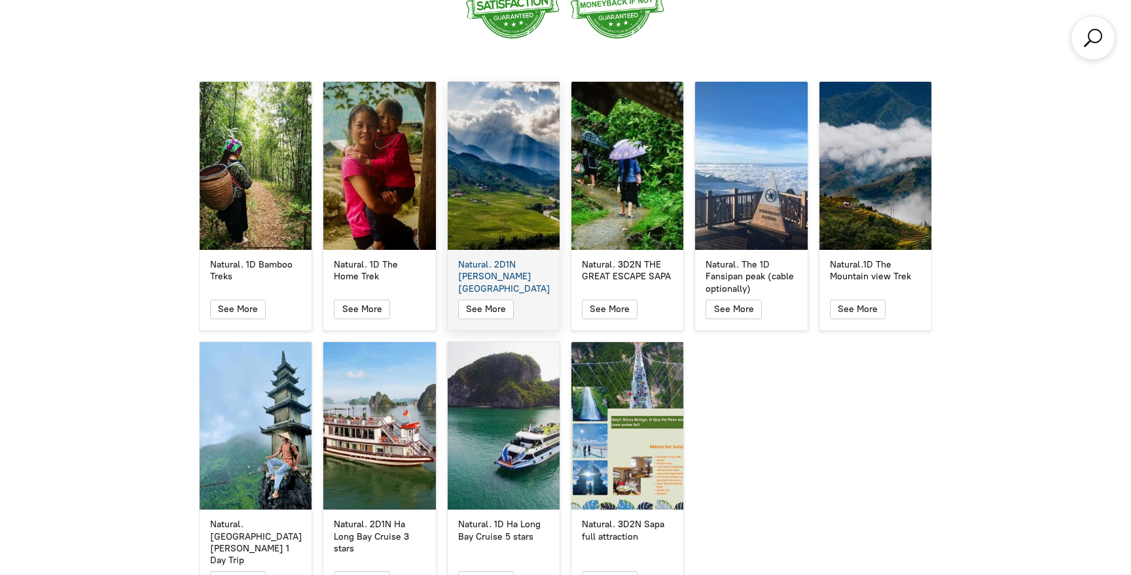
click at [520, 192] on div "Natural. 2D1N [PERSON_NAME][GEOGRAPHIC_DATA]" at bounding box center [504, 166] width 112 height 168
